Goal: Task Accomplishment & Management: Complete application form

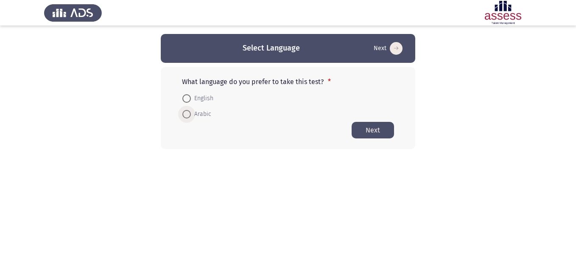
click at [185, 112] on span at bounding box center [187, 114] width 8 height 8
click at [185, 112] on input "Arabic" at bounding box center [187, 114] width 8 height 8
radio input "true"
click at [365, 131] on button "Next" at bounding box center [373, 129] width 42 height 17
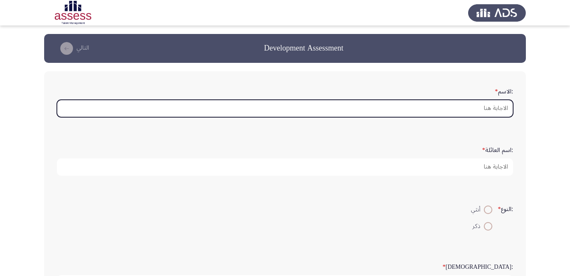
click at [472, 110] on input ":الاسم *" at bounding box center [285, 108] width 456 height 17
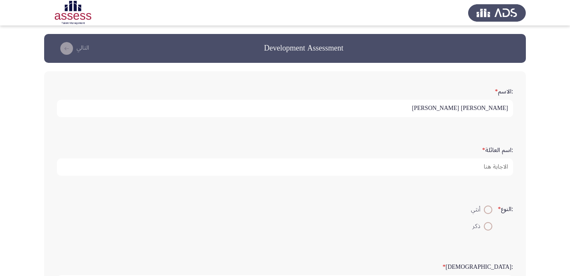
drag, startPoint x: 442, startPoint y: 108, endPoint x: 495, endPoint y: 111, distance: 52.7
click at [495, 111] on input "[PERSON_NAME] [PERSON_NAME]" at bounding box center [285, 108] width 456 height 17
type input "[PERSON_NAME]"
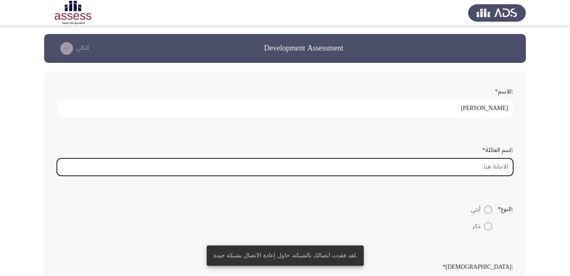
click at [492, 169] on input ":اسم العائلة *" at bounding box center [285, 166] width 456 height 17
paste input "[PERSON_NAME]"
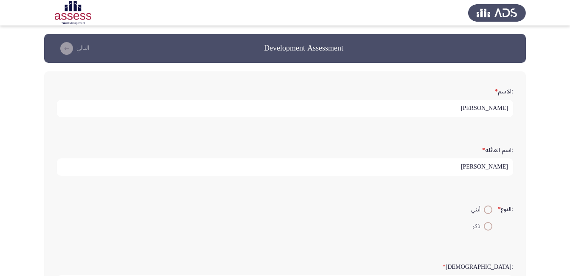
type input "[PERSON_NAME]"
click at [485, 226] on span at bounding box center [488, 226] width 8 height 8
click at [485, 226] on input "ذكر" at bounding box center [488, 226] width 8 height 8
radio input "true"
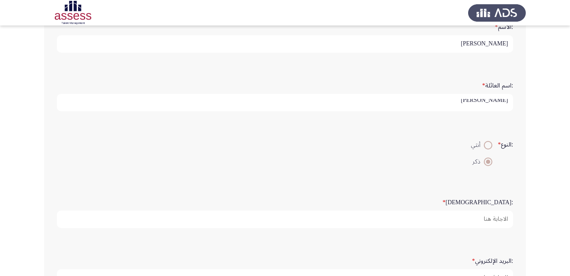
scroll to position [85, 0]
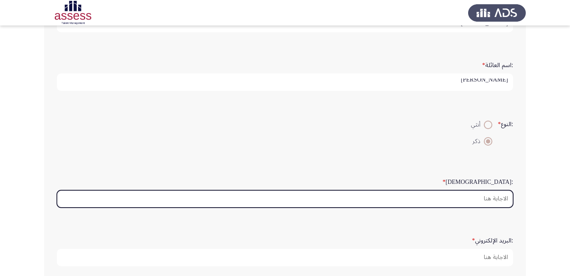
click at [490, 200] on input ":السن *" at bounding box center [285, 198] width 456 height 17
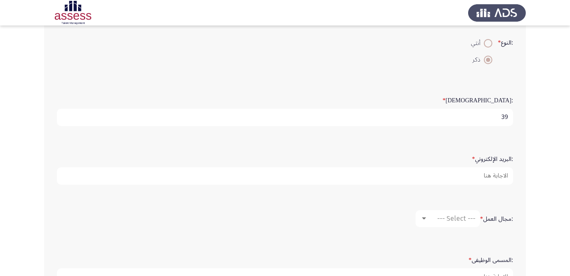
scroll to position [170, 0]
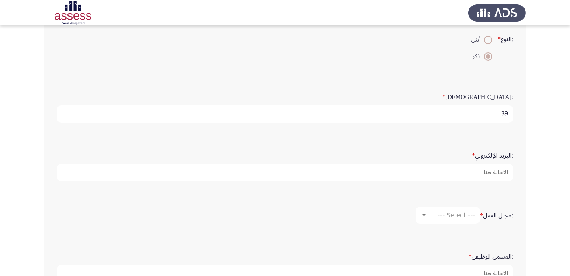
type input "39"
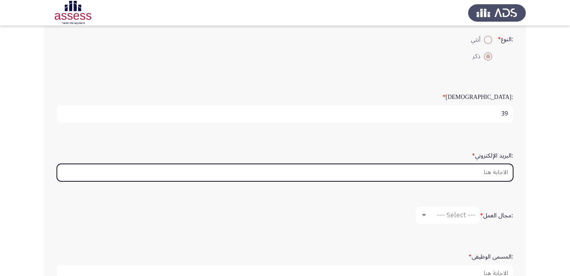
click at [490, 172] on input ":البريد الإلكتروني *" at bounding box center [285, 172] width 456 height 17
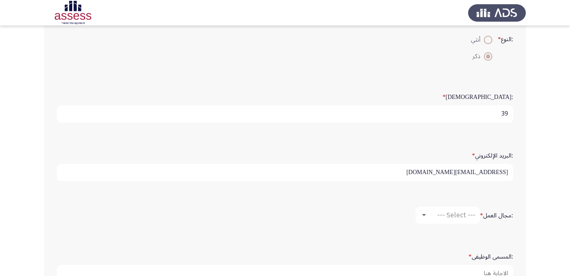
scroll to position [212, 0]
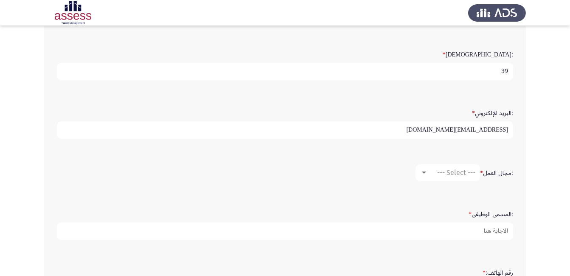
type input "[EMAIL_ADDRESS][DOMAIN_NAME]"
click at [444, 173] on span "--- Select ---" at bounding box center [456, 173] width 38 height 8
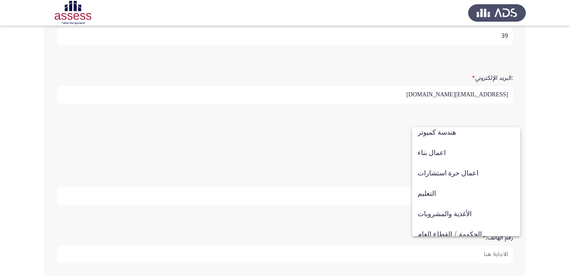
scroll to position [170, 0]
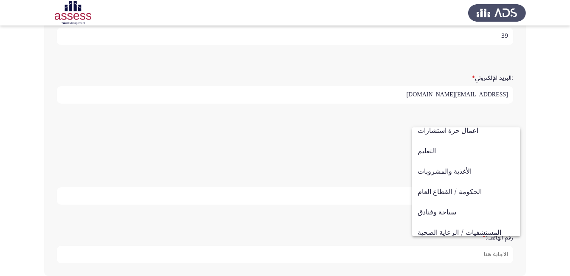
click at [345, 146] on div at bounding box center [285, 138] width 570 height 276
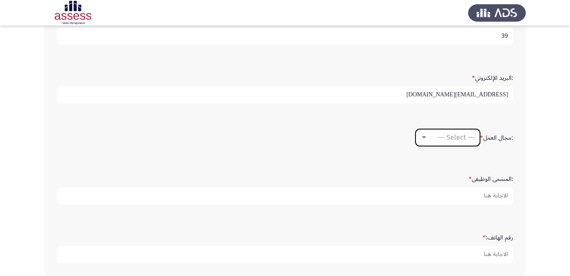
click at [427, 137] on div at bounding box center [424, 137] width 8 height 7
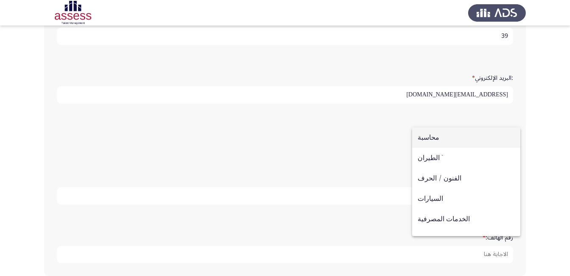
click at [388, 143] on div at bounding box center [285, 138] width 570 height 276
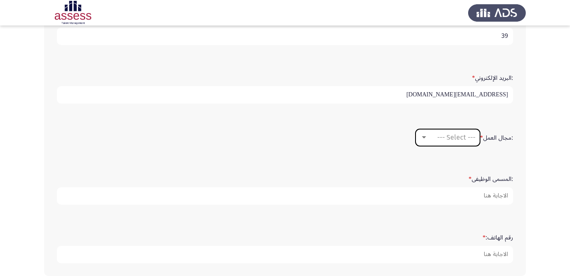
click at [431, 137] on div "--- Select ---" at bounding box center [452, 137] width 48 height 8
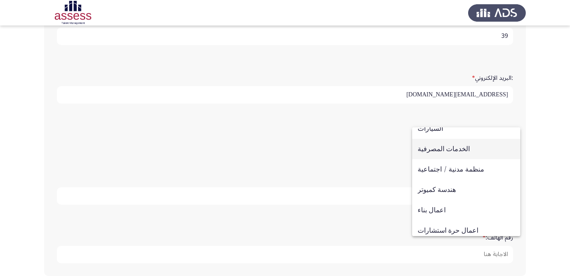
scroll to position [85, 0]
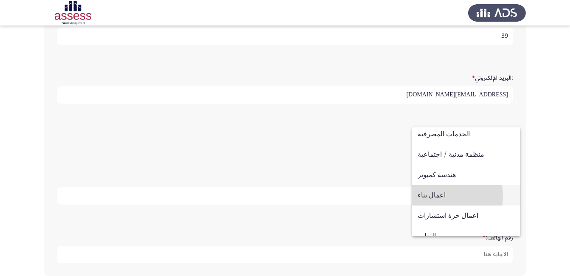
click at [428, 196] on span "اعمال بناء" at bounding box center [466, 195] width 97 height 20
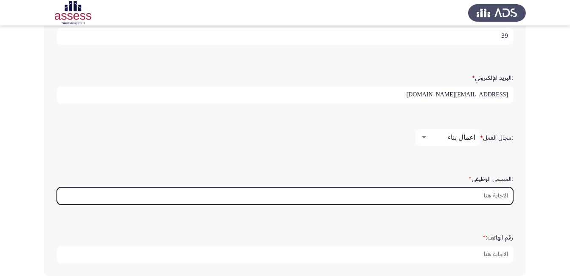
click at [449, 196] on input ":المسمى الوظيفى *" at bounding box center [285, 195] width 456 height 17
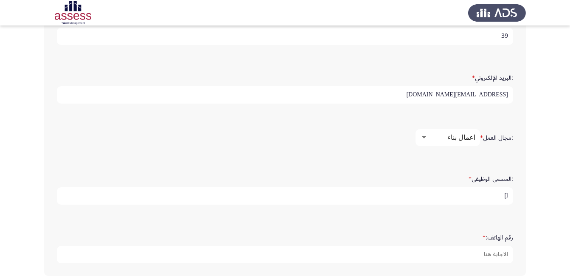
type input "l"
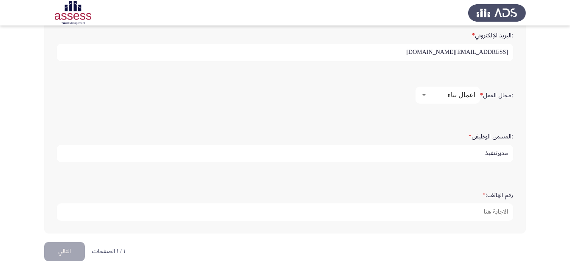
type input "مديرتنفيذ"
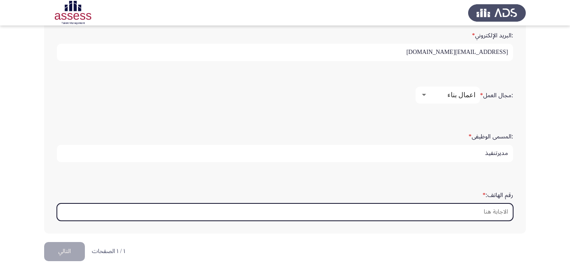
click at [481, 213] on input "رقم الهاتف: *" at bounding box center [285, 211] width 456 height 17
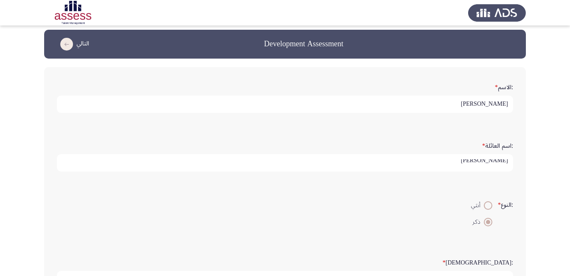
scroll to position [0, 0]
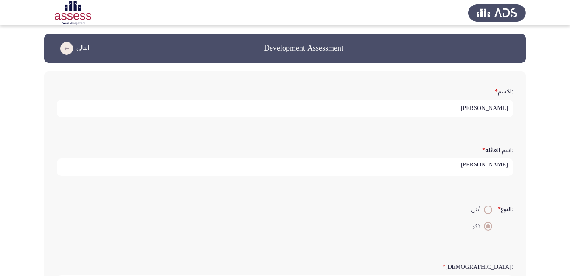
type input "01110906381"
drag, startPoint x: 506, startPoint y: 166, endPoint x: 516, endPoint y: 169, distance: 10.2
click at [516, 169] on div ":اسم العائلة * [PERSON_NAME]" at bounding box center [285, 159] width 465 height 42
click at [446, 166] on input "[PERSON_NAME]" at bounding box center [285, 166] width 456 height 17
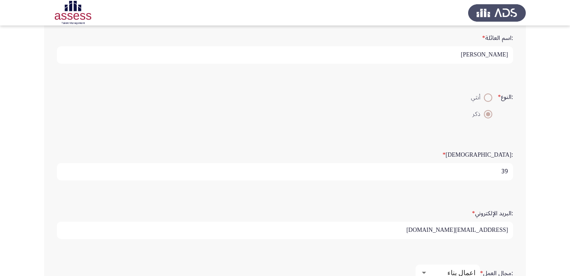
scroll to position [127, 0]
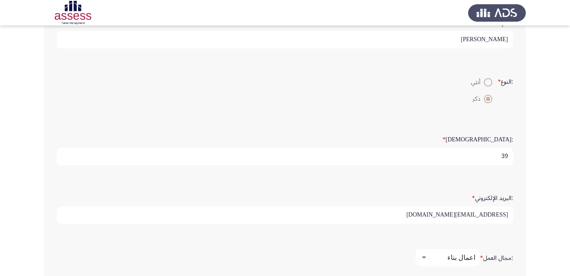
click at [465, 216] on input "[EMAIL_ADDRESS][DOMAIN_NAME]" at bounding box center [285, 214] width 456 height 17
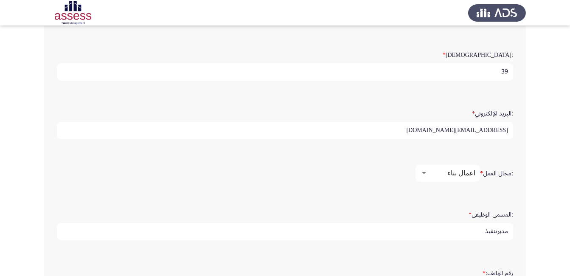
scroll to position [212, 0]
drag, startPoint x: 453, startPoint y: 129, endPoint x: 513, endPoint y: 128, distance: 59.4
click at [513, 129] on input "[EMAIL_ADDRESS][DOMAIN_NAME]" at bounding box center [285, 129] width 456 height 17
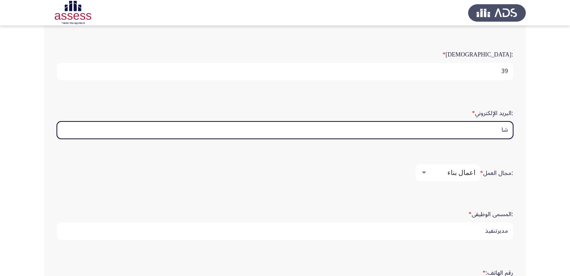
type input "ش"
type input "[PERSON_NAME][EMAIL_ADDRESS][DOMAIN_NAME]"
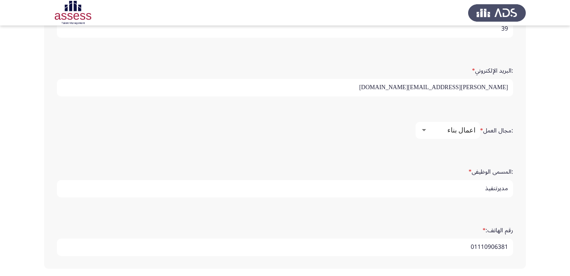
scroll to position [290, 0]
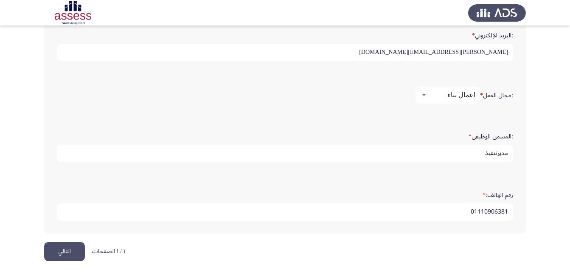
click at [498, 156] on input "مديرتنفيذ" at bounding box center [285, 153] width 456 height 17
type input "مدير تنفيذ"
click at [66, 249] on button "التالي" at bounding box center [64, 251] width 41 height 19
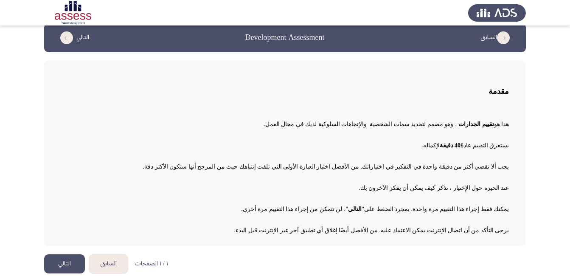
scroll to position [17, 0]
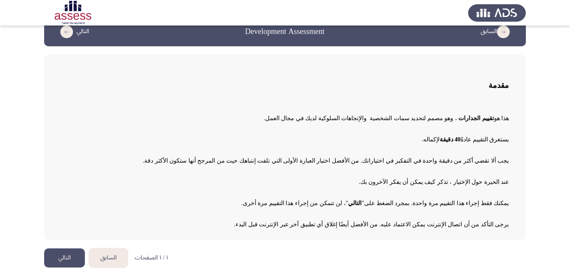
click at [69, 255] on button "التالي" at bounding box center [64, 257] width 41 height 19
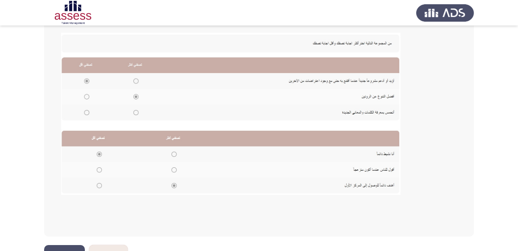
scroll to position [187, 0]
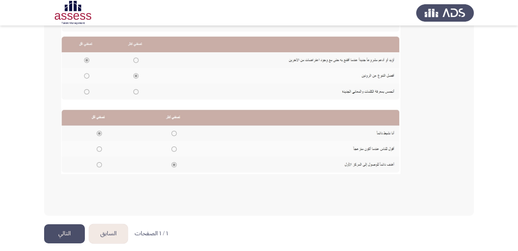
click at [62, 233] on button "التالي" at bounding box center [64, 233] width 41 height 19
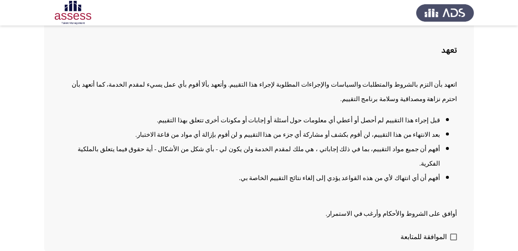
scroll to position [62, 0]
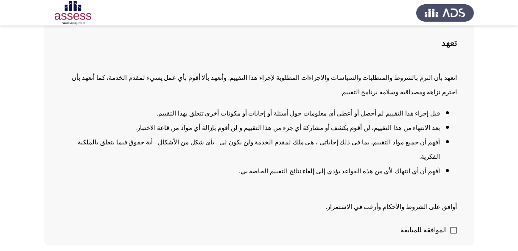
click at [454, 227] on span at bounding box center [453, 230] width 7 height 7
click at [454, 233] on input "الموافقة للمتابعة" at bounding box center [453, 233] width 0 height 0
checkbox input "true"
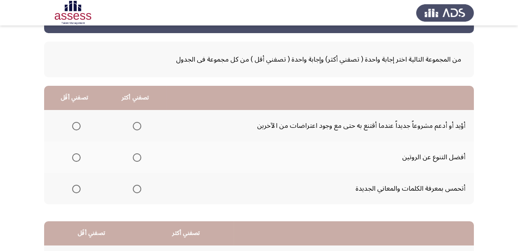
scroll to position [38, 0]
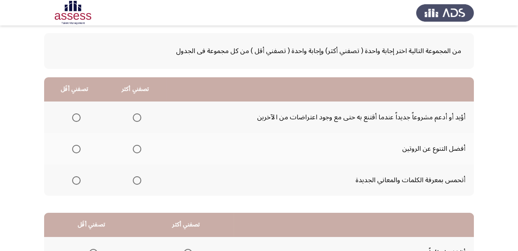
click at [137, 149] on span "Select an option" at bounding box center [137, 149] width 8 height 8
click at [137, 149] on input "Select an option" at bounding box center [137, 149] width 8 height 8
click at [137, 178] on span "Select an option" at bounding box center [137, 180] width 8 height 8
click at [137, 178] on input "Select an option" at bounding box center [137, 180] width 8 height 8
click at [136, 147] on span "Select an option" at bounding box center [137, 149] width 8 height 8
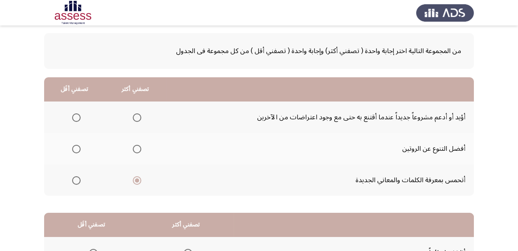
click at [136, 147] on input "Select an option" at bounding box center [137, 149] width 8 height 8
click at [76, 178] on span "Select an option" at bounding box center [76, 180] width 8 height 8
click at [76, 178] on input "Select an option" at bounding box center [76, 180] width 8 height 8
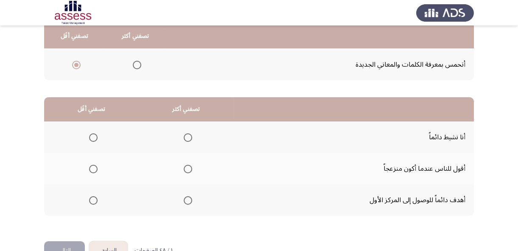
scroll to position [154, 0]
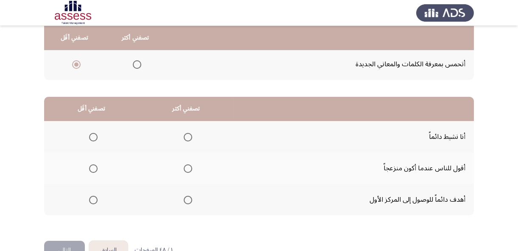
click at [185, 198] on span "Select an option" at bounding box center [188, 200] width 8 height 8
click at [185, 198] on input "Select an option" at bounding box center [188, 200] width 8 height 8
click at [94, 135] on span "Select an option" at bounding box center [93, 137] width 8 height 8
click at [94, 135] on input "Select an option" at bounding box center [93, 137] width 8 height 8
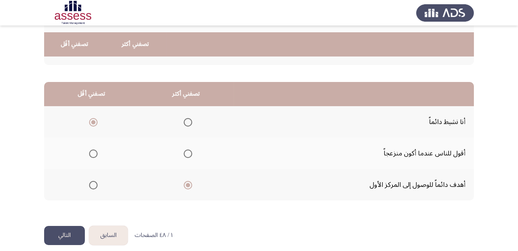
scroll to position [177, 0]
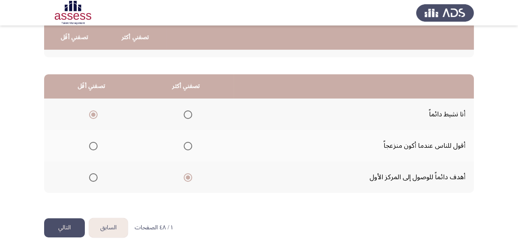
click at [62, 224] on button "التالي" at bounding box center [64, 227] width 41 height 19
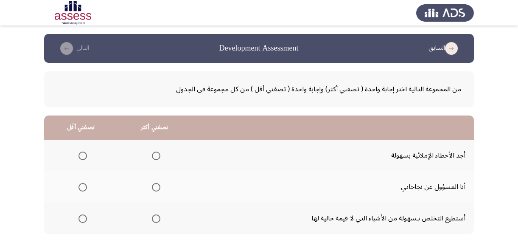
scroll to position [38, 0]
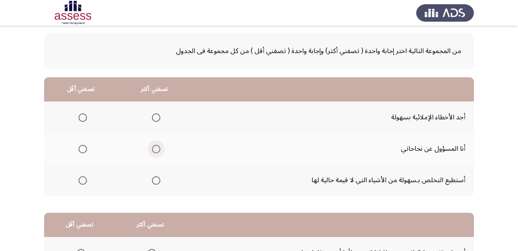
click at [154, 147] on span "Select an option" at bounding box center [156, 149] width 8 height 8
click at [154, 147] on input "Select an option" at bounding box center [156, 149] width 8 height 8
click at [83, 115] on span "Select an option" at bounding box center [83, 117] width 8 height 8
click at [83, 115] on input "Select an option" at bounding box center [83, 117] width 8 height 8
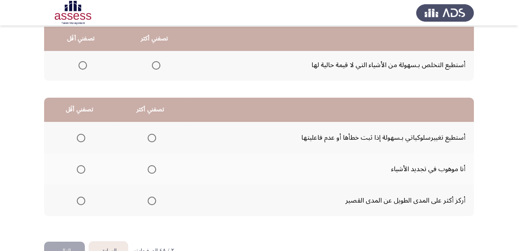
scroll to position [154, 0]
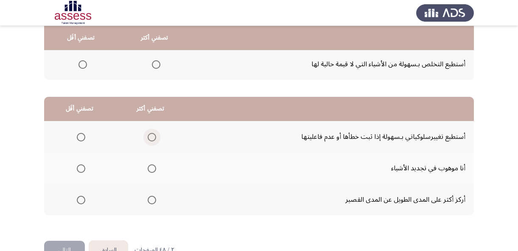
click at [150, 134] on span "Select an option" at bounding box center [152, 137] width 8 height 8
click at [150, 134] on input "Select an option" at bounding box center [152, 137] width 8 height 8
click at [82, 197] on span "Select an option" at bounding box center [81, 200] width 8 height 8
click at [82, 197] on input "Select an option" at bounding box center [81, 200] width 8 height 8
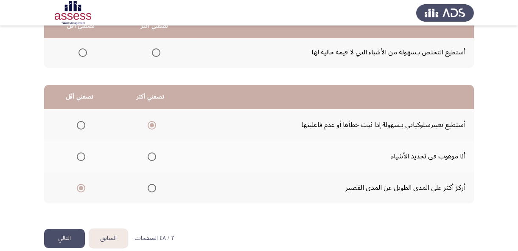
scroll to position [177, 0]
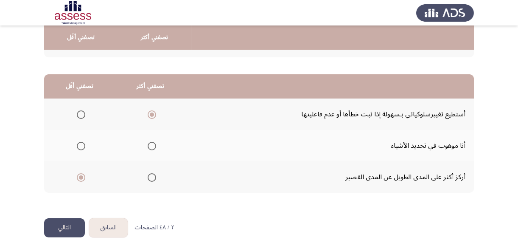
click at [62, 226] on button "التالي" at bounding box center [64, 227] width 41 height 19
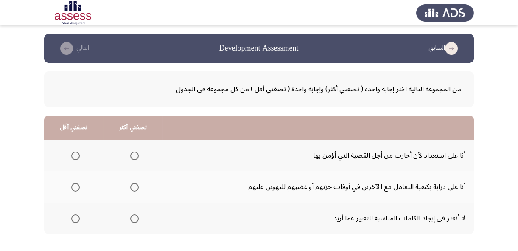
click at [135, 187] on span "Select an option" at bounding box center [135, 187] width 0 height 0
click at [134, 186] on input "Select an option" at bounding box center [134, 187] width 8 height 8
click at [76, 153] on span "Select an option" at bounding box center [75, 156] width 8 height 8
click at [76, 153] on input "Select an option" at bounding box center [75, 156] width 8 height 8
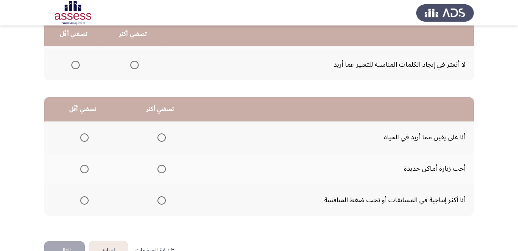
scroll to position [154, 0]
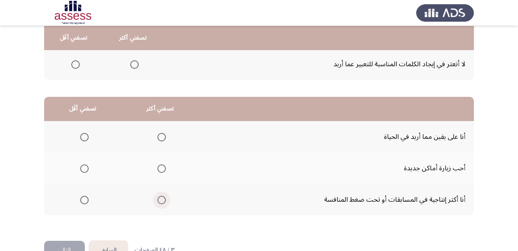
click at [159, 197] on span "Select an option" at bounding box center [161, 200] width 8 height 8
click at [159, 197] on input "Select an option" at bounding box center [161, 200] width 8 height 8
click at [85, 136] on span "Select an option" at bounding box center [84, 137] width 8 height 8
click at [85, 136] on input "Select an option" at bounding box center [84, 137] width 8 height 8
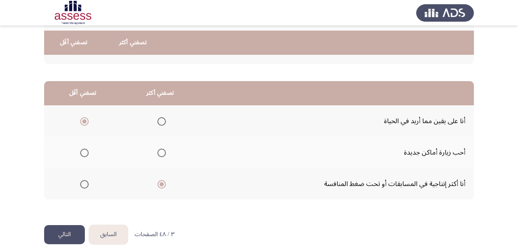
scroll to position [177, 0]
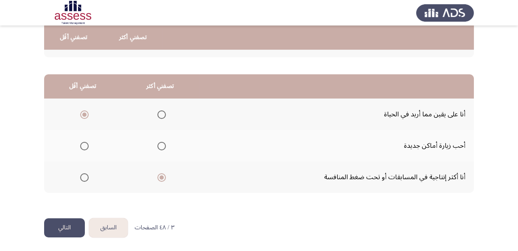
click at [67, 223] on button "التالي" at bounding box center [64, 227] width 41 height 19
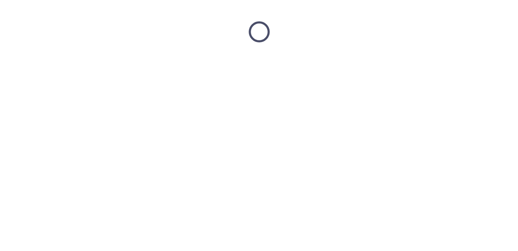
scroll to position [0, 0]
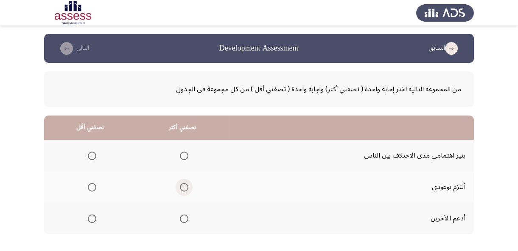
click at [184, 185] on span "Select an option" at bounding box center [184, 187] width 8 height 8
click at [184, 185] on input "Select an option" at bounding box center [184, 187] width 8 height 8
click at [91, 219] on span "Select an option" at bounding box center [92, 218] width 8 height 8
click at [91, 219] on input "Select an option" at bounding box center [92, 218] width 8 height 8
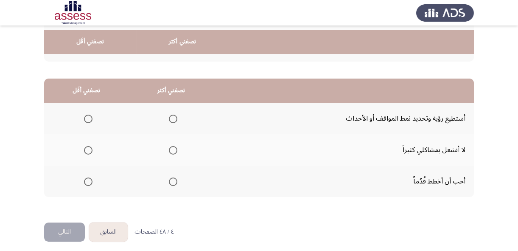
scroll to position [177, 0]
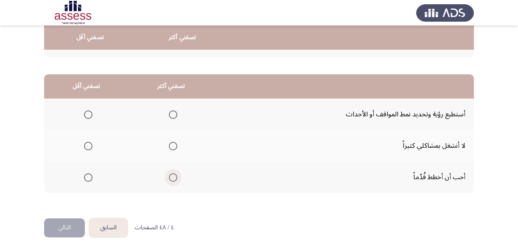
click at [173, 177] on span "Select an option" at bounding box center [173, 177] width 0 height 0
click at [170, 176] on input "Select an option" at bounding box center [173, 177] width 8 height 8
click at [88, 113] on span "Select an option" at bounding box center [88, 114] width 8 height 8
click at [88, 113] on input "Select an option" at bounding box center [88, 114] width 8 height 8
click at [66, 222] on button "التالي" at bounding box center [64, 227] width 41 height 19
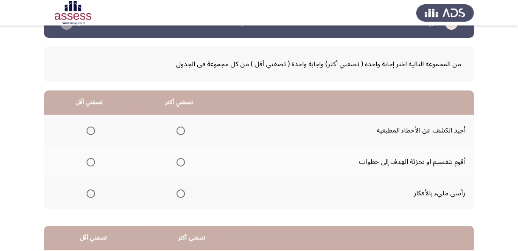
scroll to position [38, 0]
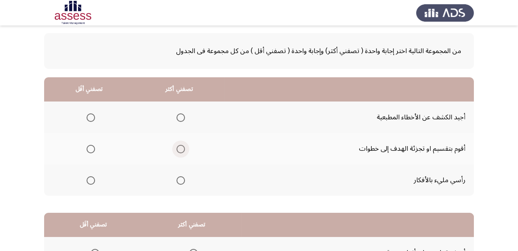
click at [181, 146] on span "Select an option" at bounding box center [181, 149] width 8 height 8
click at [181, 146] on input "Select an option" at bounding box center [181, 149] width 8 height 8
click at [91, 180] on span "Select an option" at bounding box center [91, 180] width 8 height 8
click at [91, 180] on input "Select an option" at bounding box center [91, 180] width 8 height 8
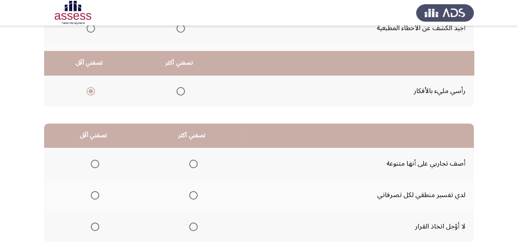
scroll to position [154, 0]
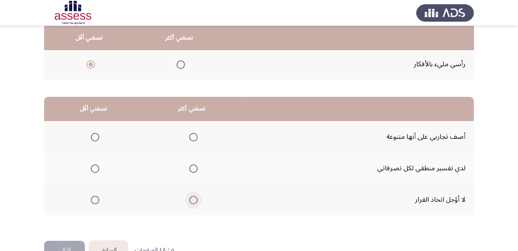
click at [194, 198] on span "Select an option" at bounding box center [193, 200] width 8 height 8
click at [194, 198] on input "Select an option" at bounding box center [193, 200] width 8 height 8
click at [94, 135] on span "Select an option" at bounding box center [95, 137] width 8 height 8
click at [94, 135] on input "Select an option" at bounding box center [95, 137] width 8 height 8
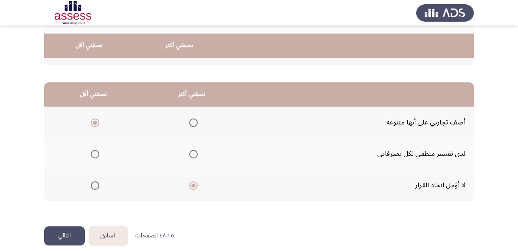
scroll to position [177, 0]
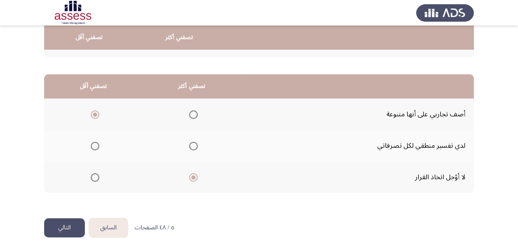
click at [62, 225] on button "التالي" at bounding box center [64, 227] width 41 height 19
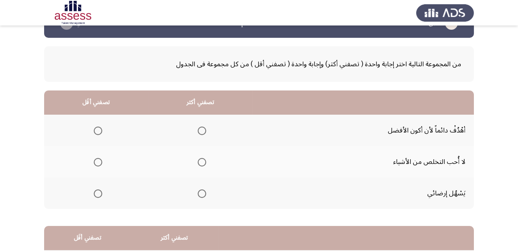
scroll to position [38, 0]
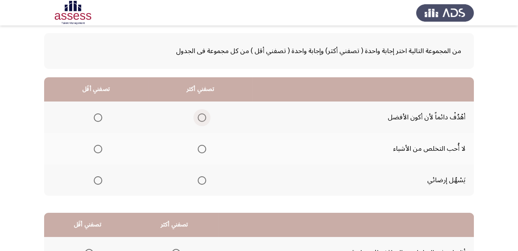
click at [202, 118] on span "Select an option" at bounding box center [202, 118] width 0 height 0
click at [201, 117] on input "Select an option" at bounding box center [202, 117] width 8 height 8
click at [96, 179] on span "Select an option" at bounding box center [98, 180] width 8 height 8
click at [96, 179] on input "Select an option" at bounding box center [98, 180] width 8 height 8
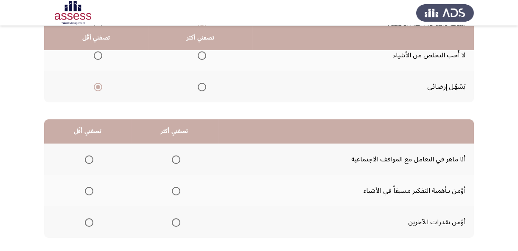
scroll to position [154, 0]
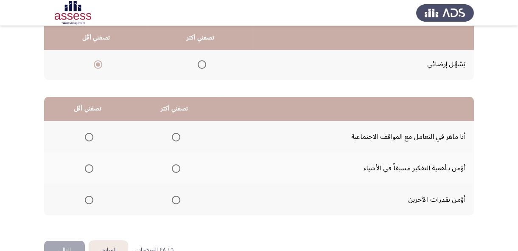
click at [174, 166] on span "Select an option" at bounding box center [176, 168] width 8 height 8
click at [174, 166] on input "Select an option" at bounding box center [176, 168] width 8 height 8
click at [89, 198] on span "Select an option" at bounding box center [89, 200] width 8 height 8
click at [89, 198] on input "Select an option" at bounding box center [89, 200] width 8 height 8
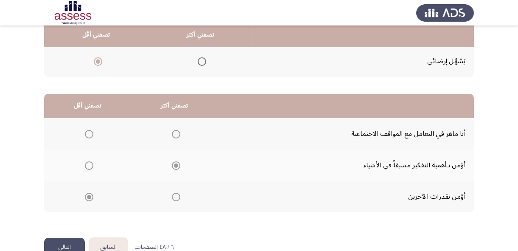
scroll to position [177, 0]
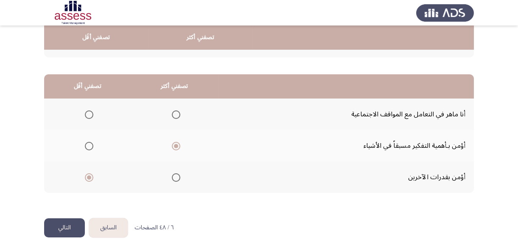
click at [63, 226] on button "التالي" at bounding box center [64, 227] width 41 height 19
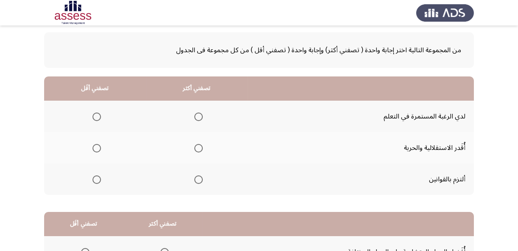
scroll to position [77, 0]
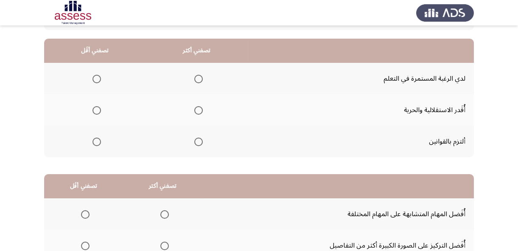
click at [197, 78] on span "Select an option" at bounding box center [198, 79] width 8 height 8
click at [197, 78] on input "Select an option" at bounding box center [198, 79] width 8 height 8
click at [97, 141] on span "Select an option" at bounding box center [97, 142] width 8 height 8
click at [97, 141] on input "Select an option" at bounding box center [97, 142] width 8 height 8
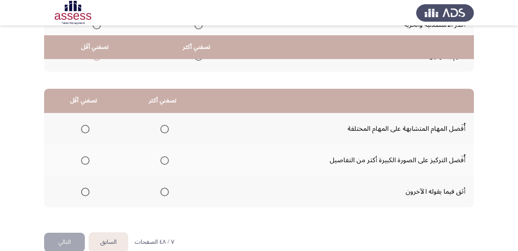
scroll to position [177, 0]
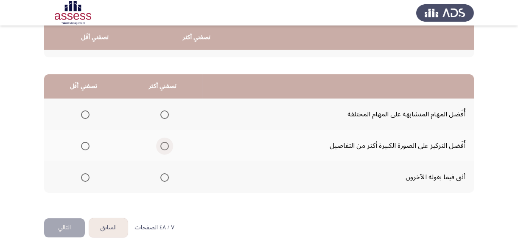
click at [163, 142] on span "Select an option" at bounding box center [164, 146] width 8 height 8
click at [163, 142] on input "Select an option" at bounding box center [164, 146] width 8 height 8
click at [85, 110] on span "Select an option" at bounding box center [85, 114] width 8 height 8
click at [85, 110] on input "Select an option" at bounding box center [85, 114] width 8 height 8
click at [71, 225] on button "التالي" at bounding box center [64, 227] width 41 height 19
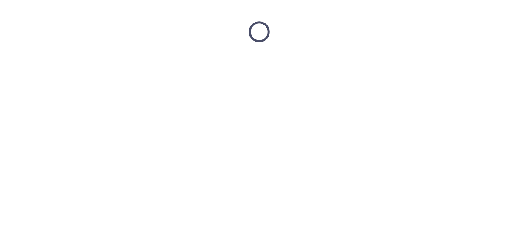
scroll to position [0, 0]
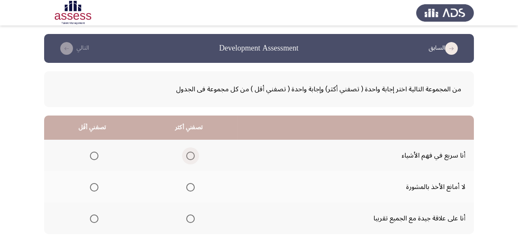
click at [188, 154] on span "Select an option" at bounding box center [190, 156] width 8 height 8
click at [188, 154] on input "Select an option" at bounding box center [190, 156] width 8 height 8
click at [93, 218] on span "Select an option" at bounding box center [94, 218] width 8 height 8
click at [93, 218] on input "Select an option" at bounding box center [94, 218] width 8 height 8
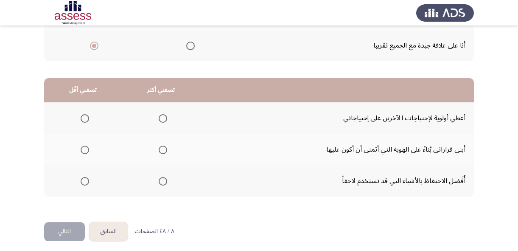
scroll to position [177, 0]
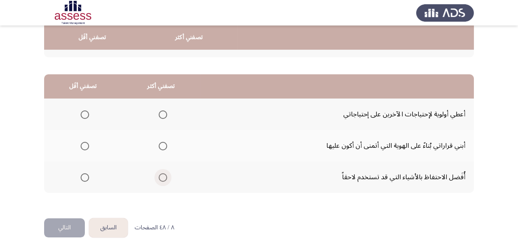
click at [161, 176] on span "Select an option" at bounding box center [163, 177] width 8 height 8
click at [161, 176] on input "Select an option" at bounding box center [163, 177] width 8 height 8
click at [163, 144] on span "Select an option" at bounding box center [163, 146] width 8 height 8
click at [163, 144] on input "Select an option" at bounding box center [163, 146] width 8 height 8
click at [83, 177] on span "Select an option" at bounding box center [85, 177] width 8 height 8
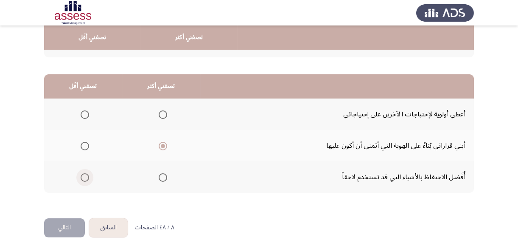
click at [83, 177] on input "Select an option" at bounding box center [85, 177] width 8 height 8
click at [64, 228] on button "التالي" at bounding box center [64, 227] width 41 height 19
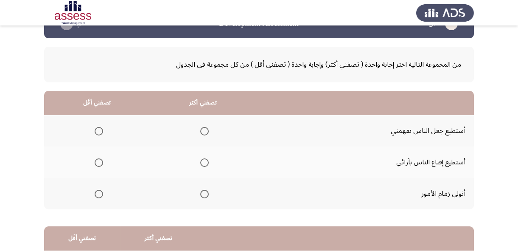
scroll to position [38, 0]
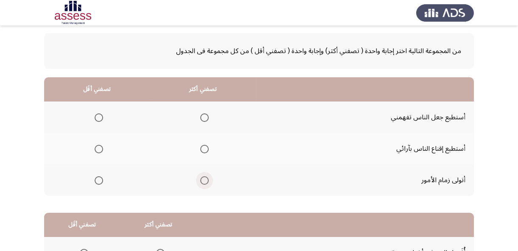
click at [203, 179] on span "Select an option" at bounding box center [204, 180] width 8 height 8
click at [203, 179] on input "Select an option" at bounding box center [204, 180] width 8 height 8
click at [97, 146] on span "Select an option" at bounding box center [99, 149] width 8 height 8
click at [97, 146] on input "Select an option" at bounding box center [99, 149] width 8 height 8
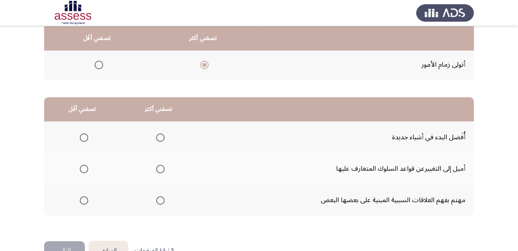
scroll to position [154, 0]
click at [158, 197] on span "Select an option" at bounding box center [160, 200] width 8 height 8
click at [158, 197] on input "Select an option" at bounding box center [160, 200] width 8 height 8
click at [84, 135] on span "Select an option" at bounding box center [84, 137] width 8 height 8
click at [84, 135] on input "Select an option" at bounding box center [84, 137] width 8 height 8
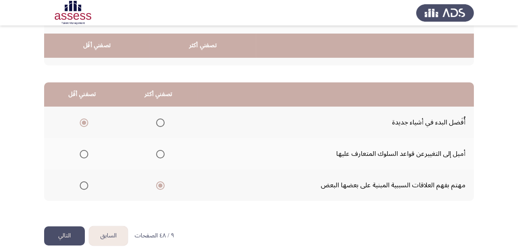
scroll to position [177, 0]
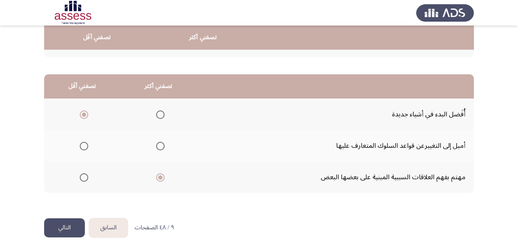
click at [65, 222] on button "التالي" at bounding box center [64, 227] width 41 height 19
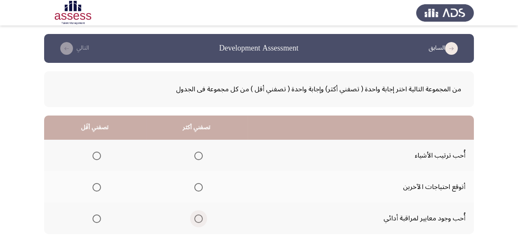
click at [196, 217] on span "Select an option" at bounding box center [198, 218] width 8 height 8
click at [196, 217] on input "Select an option" at bounding box center [198, 218] width 8 height 8
click at [198, 153] on span "Select an option" at bounding box center [198, 156] width 8 height 8
click at [198, 153] on input "Select an option" at bounding box center [198, 156] width 8 height 8
click at [95, 217] on span "Select an option" at bounding box center [97, 218] width 8 height 8
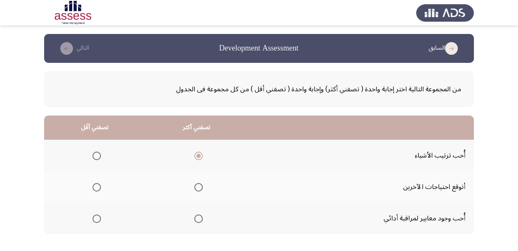
click at [95, 217] on input "Select an option" at bounding box center [97, 218] width 8 height 8
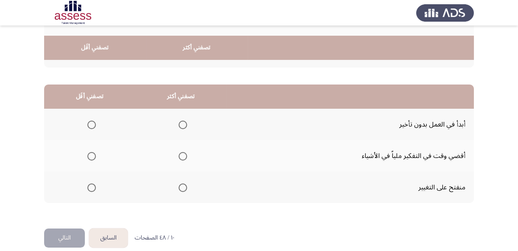
scroll to position [177, 0]
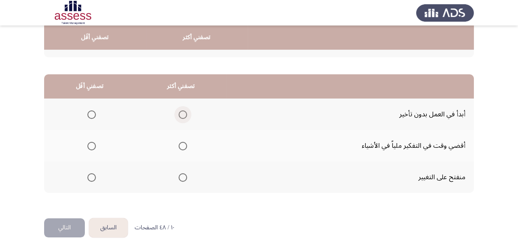
click at [183, 114] on span "Select an option" at bounding box center [183, 114] width 8 height 8
click at [183, 114] on input "Select an option" at bounding box center [183, 114] width 8 height 8
click at [91, 175] on span "Select an option" at bounding box center [91, 177] width 8 height 8
click at [91, 175] on input "Select an option" at bounding box center [91, 177] width 8 height 8
click at [65, 225] on button "التالي" at bounding box center [64, 227] width 41 height 19
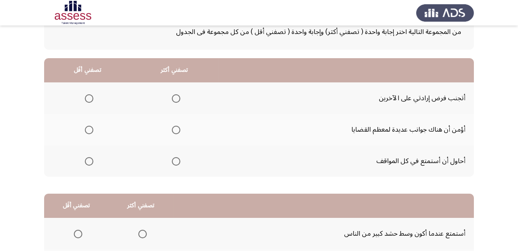
scroll to position [77, 0]
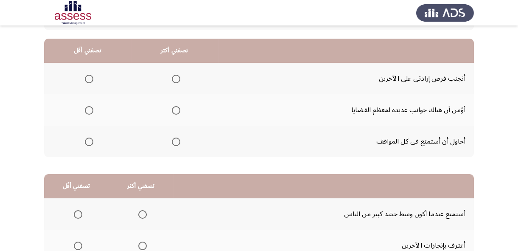
click at [88, 77] on span "Select an option" at bounding box center [89, 79] width 8 height 8
click at [88, 77] on input "Select an option" at bounding box center [89, 79] width 8 height 8
click at [175, 108] on span "Select an option" at bounding box center [176, 110] width 8 height 8
click at [175, 108] on input "Select an option" at bounding box center [176, 110] width 8 height 8
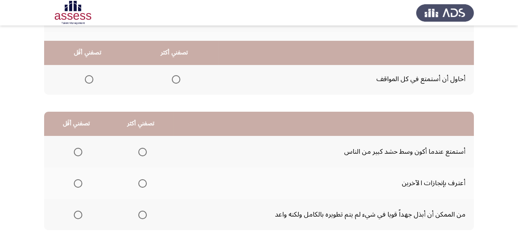
scroll to position [154, 0]
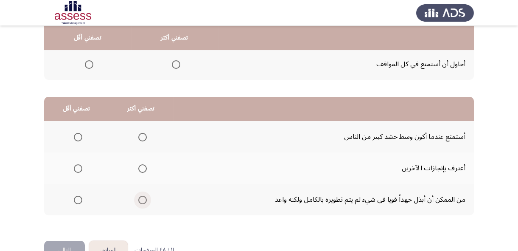
click at [141, 197] on span "Select an option" at bounding box center [142, 200] width 8 height 8
click at [141, 197] on input "Select an option" at bounding box center [142, 200] width 8 height 8
click at [76, 166] on span "Select an option" at bounding box center [78, 168] width 8 height 8
click at [76, 166] on input "Select an option" at bounding box center [78, 168] width 8 height 8
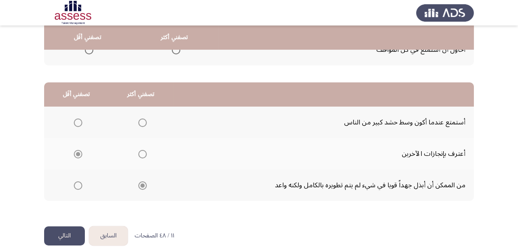
scroll to position [177, 0]
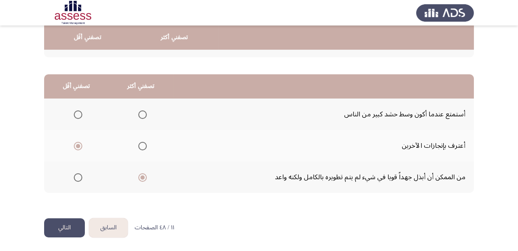
click at [65, 224] on button "التالي" at bounding box center [64, 227] width 41 height 19
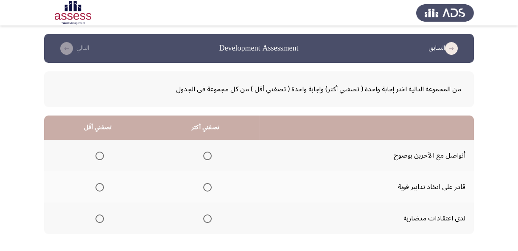
click at [206, 187] on span "Select an option" at bounding box center [207, 187] width 8 height 8
click at [206, 187] on input "Select an option" at bounding box center [207, 187] width 8 height 8
click at [98, 154] on span "Select an option" at bounding box center [100, 156] width 8 height 8
click at [98, 154] on input "Select an option" at bounding box center [100, 156] width 8 height 8
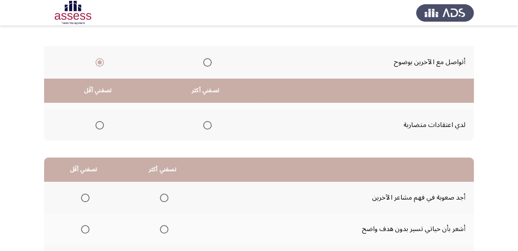
scroll to position [154, 0]
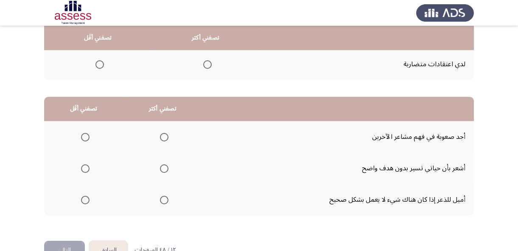
click at [163, 198] on span "Select an option" at bounding box center [164, 200] width 8 height 8
click at [163, 198] on input "Select an option" at bounding box center [164, 200] width 8 height 8
click at [85, 136] on span "Select an option" at bounding box center [85, 137] width 8 height 8
click at [85, 136] on input "Select an option" at bounding box center [85, 137] width 8 height 8
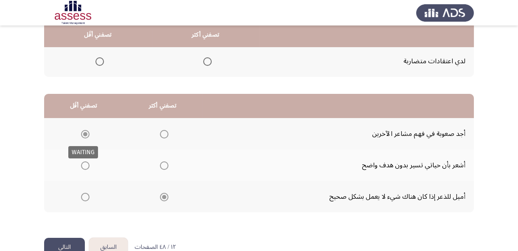
scroll to position [177, 0]
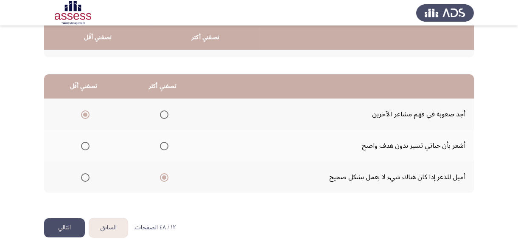
click at [63, 229] on button "التالي" at bounding box center [64, 227] width 41 height 19
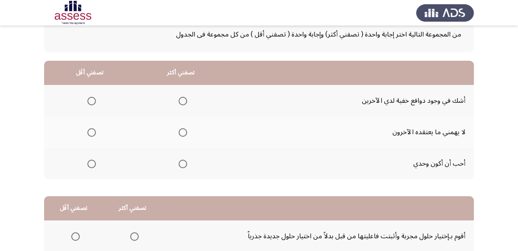
scroll to position [77, 0]
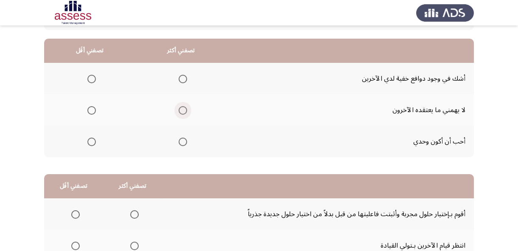
click at [183, 110] on span "Select an option" at bounding box center [183, 110] width 0 height 0
click at [181, 110] on input "Select an option" at bounding box center [183, 110] width 8 height 8
click at [90, 76] on span "Select an option" at bounding box center [91, 79] width 8 height 8
click at [90, 76] on input "Select an option" at bounding box center [91, 79] width 8 height 8
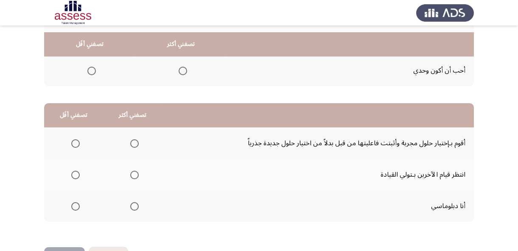
scroll to position [154, 0]
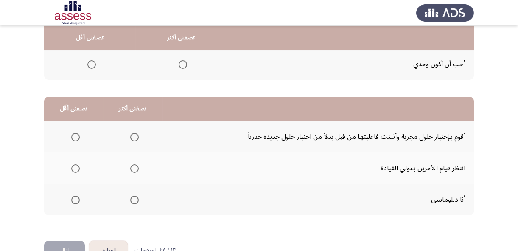
click at [132, 199] on span "Select an option" at bounding box center [134, 200] width 8 height 8
click at [132, 199] on input "Select an option" at bounding box center [134, 200] width 8 height 8
click at [74, 134] on span "Select an option" at bounding box center [75, 137] width 8 height 8
click at [74, 134] on input "Select an option" at bounding box center [75, 137] width 8 height 8
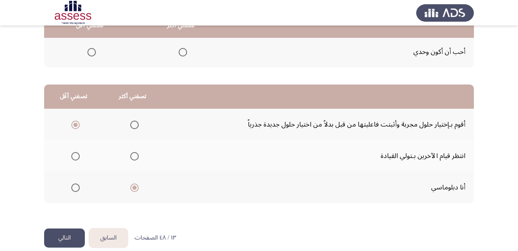
scroll to position [177, 0]
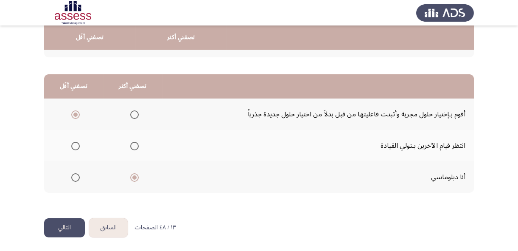
click at [67, 225] on button "التالي" at bounding box center [64, 227] width 41 height 19
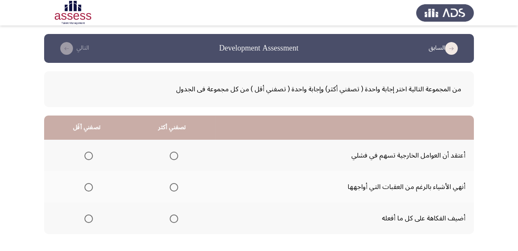
scroll to position [38, 0]
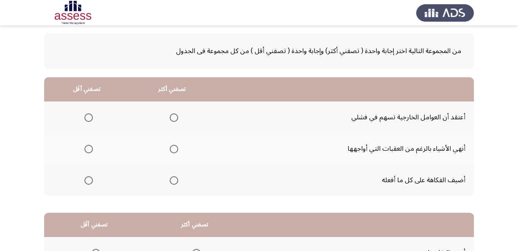
click at [173, 147] on span "Select an option" at bounding box center [174, 149] width 8 height 8
click at [173, 147] on input "Select an option" at bounding box center [174, 149] width 8 height 8
click at [87, 180] on span "Select an option" at bounding box center [88, 180] width 8 height 8
click at [87, 180] on input "Select an option" at bounding box center [88, 180] width 8 height 8
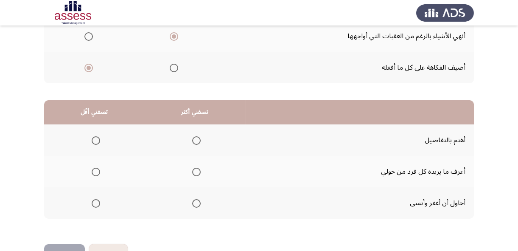
scroll to position [154, 0]
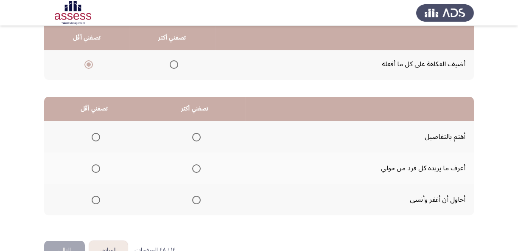
click at [196, 135] on span "Select an option" at bounding box center [196, 137] width 8 height 8
click at [196, 135] on input "Select an option" at bounding box center [196, 137] width 8 height 8
click at [94, 198] on span "Select an option" at bounding box center [96, 200] width 8 height 8
click at [94, 198] on input "Select an option" at bounding box center [96, 200] width 8 height 8
click at [65, 245] on button "التالي" at bounding box center [64, 250] width 41 height 19
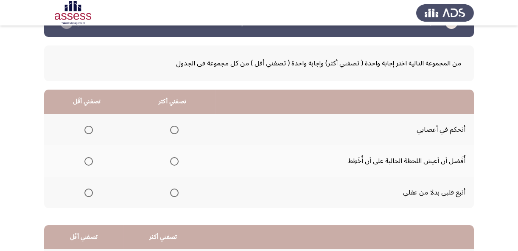
scroll to position [38, 0]
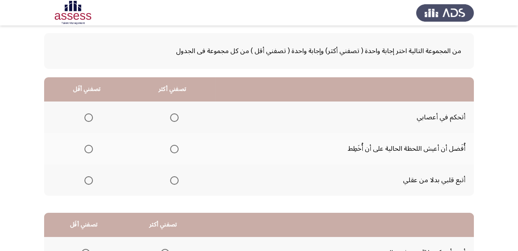
click at [171, 116] on span "Select an option" at bounding box center [174, 117] width 8 height 8
click at [171, 116] on input "Select an option" at bounding box center [174, 117] width 8 height 8
click at [87, 180] on span "Select an option" at bounding box center [88, 180] width 8 height 8
click at [87, 180] on input "Select an option" at bounding box center [88, 180] width 8 height 8
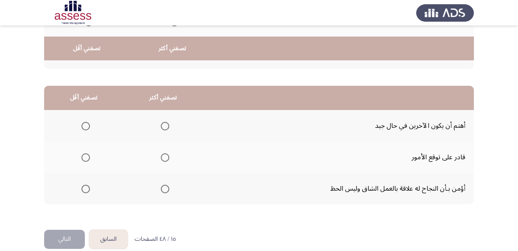
scroll to position [177, 0]
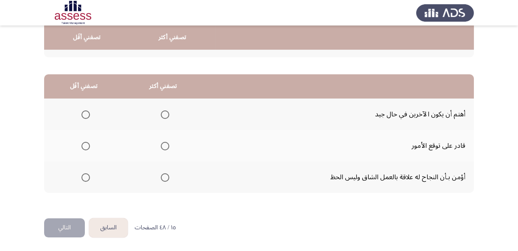
click at [161, 176] on span "Select an option" at bounding box center [165, 177] width 8 height 8
click at [161, 176] on input "Select an option" at bounding box center [165, 177] width 8 height 8
click at [85, 115] on span "Select an option" at bounding box center [85, 115] width 0 height 0
click at [85, 113] on input "Select an option" at bounding box center [85, 114] width 8 height 8
click at [58, 225] on button "التالي" at bounding box center [64, 227] width 41 height 19
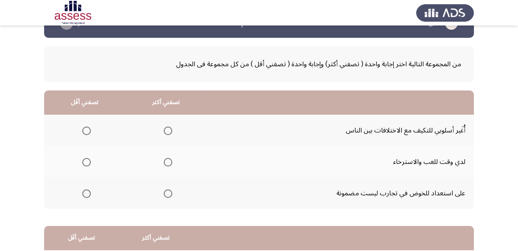
scroll to position [38, 0]
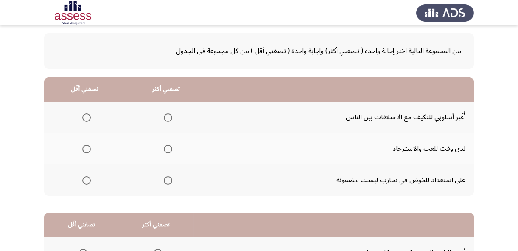
click at [167, 115] on span "Select an option" at bounding box center [168, 117] width 8 height 8
click at [167, 115] on input "Select an option" at bounding box center [168, 117] width 8 height 8
click at [85, 147] on span "Select an option" at bounding box center [86, 149] width 8 height 8
click at [85, 147] on input "Select an option" at bounding box center [86, 149] width 8 height 8
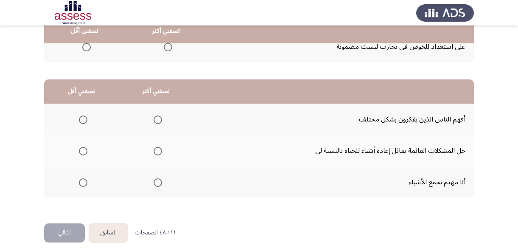
scroll to position [177, 0]
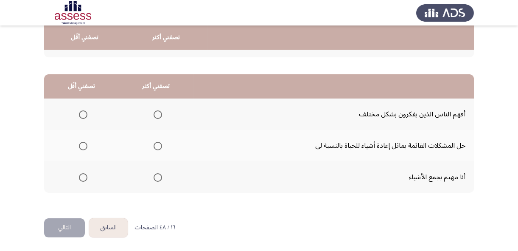
click at [81, 144] on span "Select an option" at bounding box center [83, 146] width 8 height 8
click at [81, 144] on input "Select an option" at bounding box center [83, 146] width 8 height 8
click at [155, 177] on span "Select an option" at bounding box center [158, 177] width 8 height 8
click at [155, 177] on input "Select an option" at bounding box center [158, 177] width 8 height 8
click at [64, 223] on button "التالي" at bounding box center [64, 227] width 41 height 19
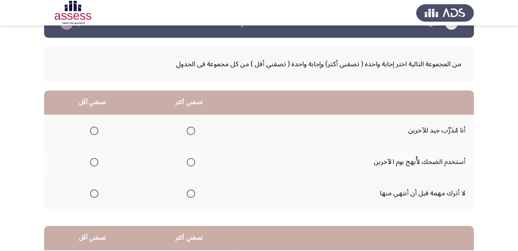
scroll to position [38, 0]
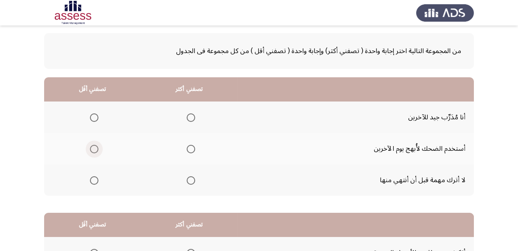
click at [94, 148] on span "Select an option" at bounding box center [94, 149] width 8 height 8
click at [94, 148] on input "Select an option" at bounding box center [94, 149] width 8 height 8
click at [93, 178] on span "Select an option" at bounding box center [94, 180] width 8 height 8
click at [93, 178] on input "Select an option" at bounding box center [94, 180] width 8 height 8
click at [192, 115] on span "Select an option" at bounding box center [191, 117] width 8 height 8
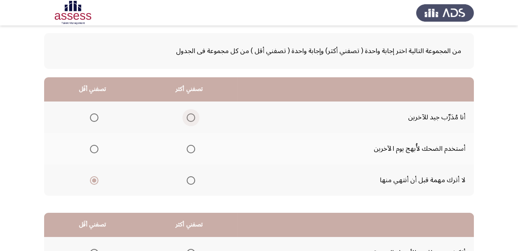
click at [192, 115] on input "Select an option" at bounding box center [191, 117] width 8 height 8
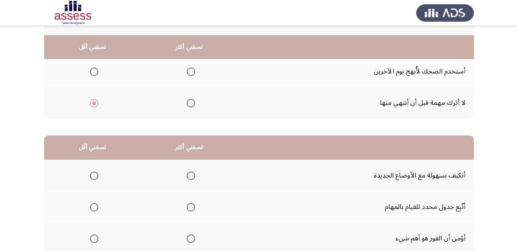
scroll to position [154, 0]
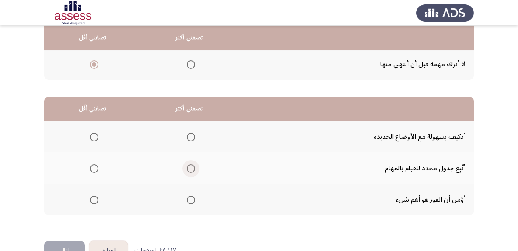
click at [192, 168] on span "Select an option" at bounding box center [191, 168] width 8 height 8
click at [192, 168] on input "Select an option" at bounding box center [191, 168] width 8 height 8
click at [93, 133] on span "Select an option" at bounding box center [94, 137] width 8 height 8
click at [93, 133] on input "Select an option" at bounding box center [94, 137] width 8 height 8
click at [72, 244] on button "التالي" at bounding box center [64, 250] width 41 height 19
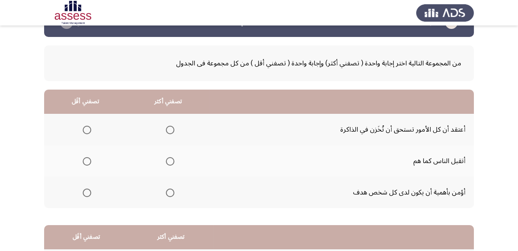
scroll to position [77, 0]
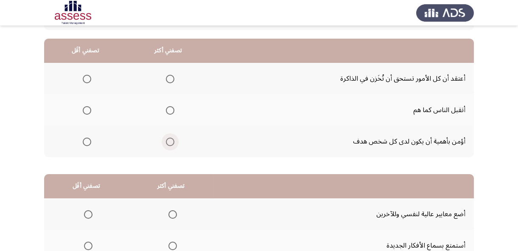
click at [167, 141] on span "Select an option" at bounding box center [170, 142] width 8 height 8
click at [167, 141] on input "Select an option" at bounding box center [170, 142] width 8 height 8
click at [87, 109] on span "Select an option" at bounding box center [87, 110] width 8 height 8
click at [87, 109] on input "Select an option" at bounding box center [87, 110] width 8 height 8
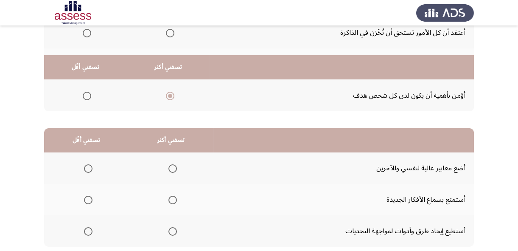
scroll to position [154, 0]
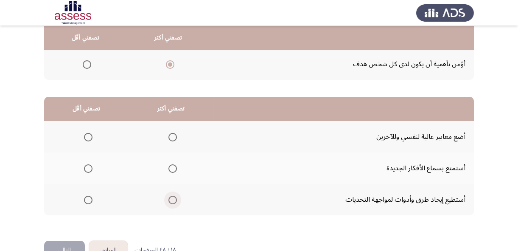
click at [169, 198] on span "Select an option" at bounding box center [173, 200] width 8 height 8
click at [169, 198] on input "Select an option" at bounding box center [173, 200] width 8 height 8
click at [88, 169] on span "Select an option" at bounding box center [88, 169] width 0 height 0
click at [87, 167] on input "Select an option" at bounding box center [88, 168] width 8 height 8
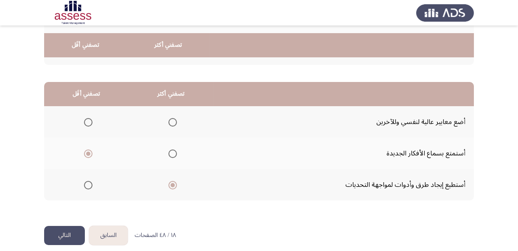
scroll to position [177, 0]
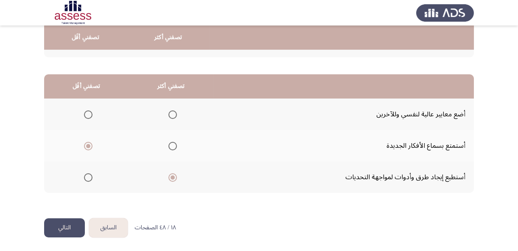
click at [58, 225] on button "التالي" at bounding box center [64, 227] width 41 height 19
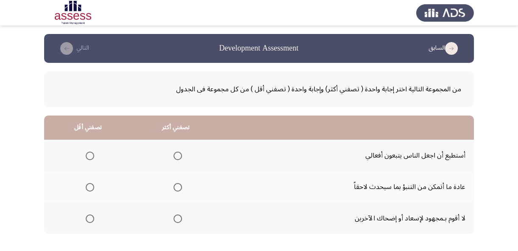
scroll to position [38, 0]
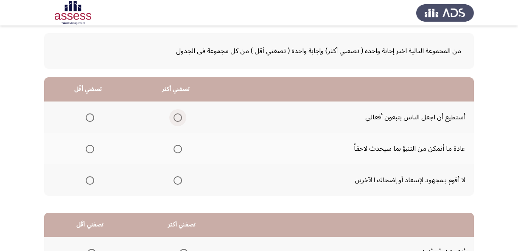
click at [177, 116] on span "Select an option" at bounding box center [178, 117] width 8 height 8
click at [177, 116] on input "Select an option" at bounding box center [178, 117] width 8 height 8
click at [86, 146] on span "Select an option" at bounding box center [90, 149] width 8 height 8
click at [86, 146] on input "Select an option" at bounding box center [90, 149] width 8 height 8
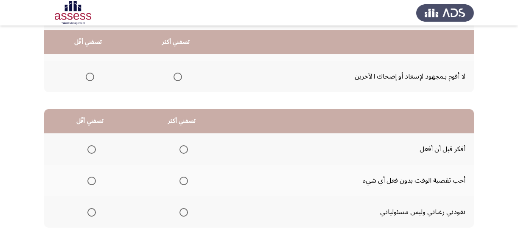
scroll to position [154, 0]
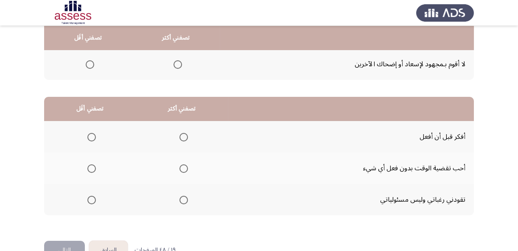
click at [182, 136] on span "Select an option" at bounding box center [184, 137] width 8 height 8
click at [182, 136] on input "Select an option" at bounding box center [184, 137] width 8 height 8
click at [90, 166] on span "Select an option" at bounding box center [91, 168] width 8 height 8
click at [90, 166] on input "Select an option" at bounding box center [91, 168] width 8 height 8
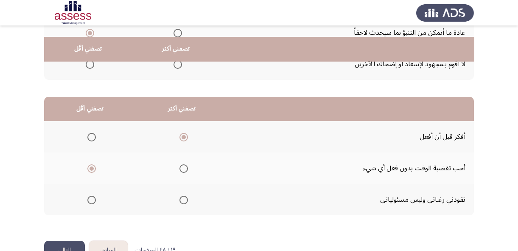
scroll to position [177, 0]
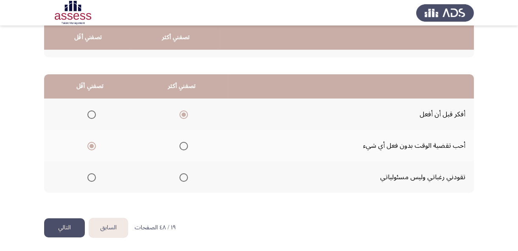
click at [64, 229] on button "التالي" at bounding box center [64, 227] width 41 height 19
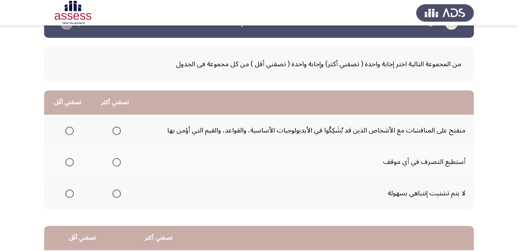
scroll to position [38, 0]
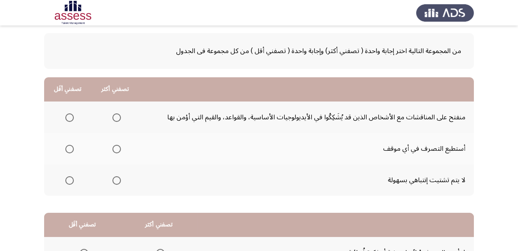
click at [115, 146] on span "Select an option" at bounding box center [116, 149] width 8 height 8
click at [115, 146] on input "Select an option" at bounding box center [116, 149] width 8 height 8
click at [70, 179] on span "Select an option" at bounding box center [69, 180] width 8 height 8
click at [70, 179] on input "Select an option" at bounding box center [69, 180] width 8 height 8
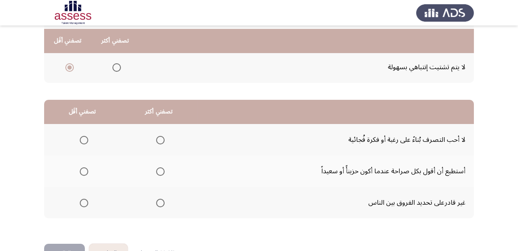
scroll to position [154, 0]
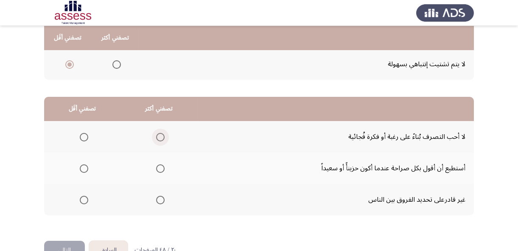
click at [160, 137] on span "Select an option" at bounding box center [160, 137] width 0 height 0
click at [158, 136] on input "Select an option" at bounding box center [160, 137] width 8 height 8
click at [86, 165] on span "Select an option" at bounding box center [84, 168] width 8 height 8
click at [86, 165] on input "Select an option" at bounding box center [84, 168] width 8 height 8
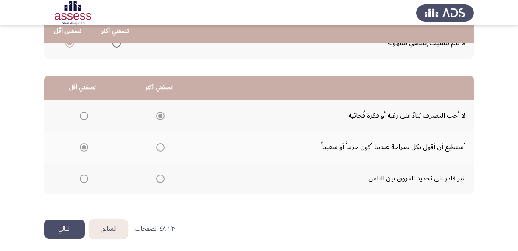
scroll to position [177, 0]
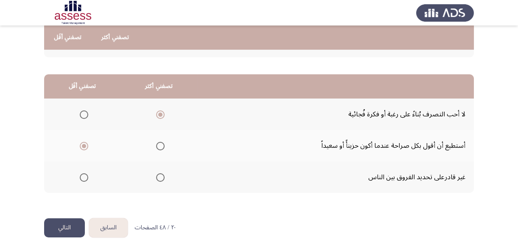
click at [64, 223] on button "التالي" at bounding box center [64, 227] width 41 height 19
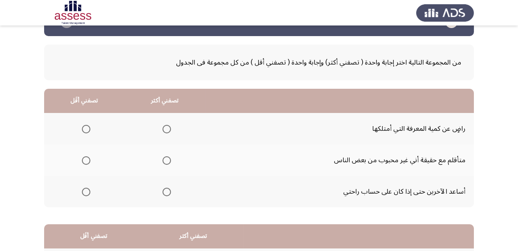
scroll to position [38, 0]
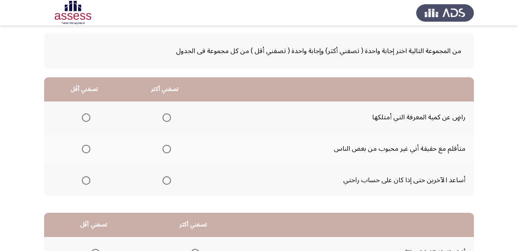
click at [84, 118] on span "Select an option" at bounding box center [86, 117] width 8 height 8
click at [84, 118] on input "Select an option" at bounding box center [86, 117] width 8 height 8
click at [166, 179] on span "Select an option" at bounding box center [167, 180] width 8 height 8
click at [166, 179] on input "Select an option" at bounding box center [167, 180] width 8 height 8
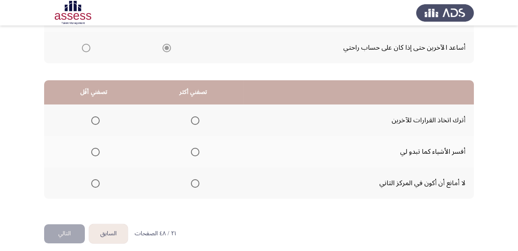
scroll to position [177, 0]
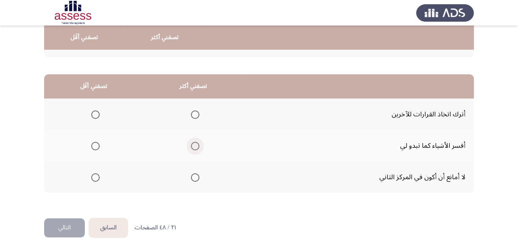
click at [194, 143] on span "Select an option" at bounding box center [195, 146] width 8 height 8
click at [194, 143] on input "Select an option" at bounding box center [195, 146] width 8 height 8
click at [96, 174] on span "Select an option" at bounding box center [95, 177] width 8 height 8
click at [96, 174] on input "Select an option" at bounding box center [95, 177] width 8 height 8
click at [65, 227] on button "التالي" at bounding box center [64, 227] width 41 height 19
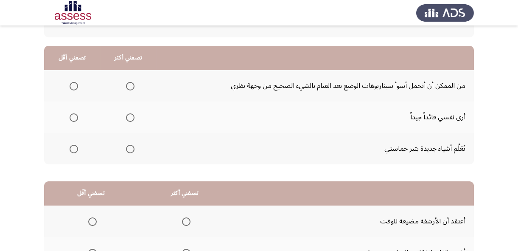
scroll to position [77, 0]
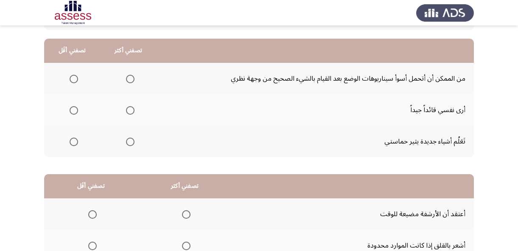
click at [127, 109] on span "Select an option" at bounding box center [130, 110] width 8 height 8
click at [127, 109] on input "Select an option" at bounding box center [130, 110] width 8 height 8
click at [73, 140] on span "Select an option" at bounding box center [74, 142] width 8 height 8
click at [73, 140] on input "Select an option" at bounding box center [74, 142] width 8 height 8
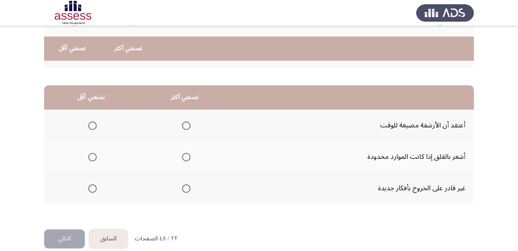
scroll to position [177, 0]
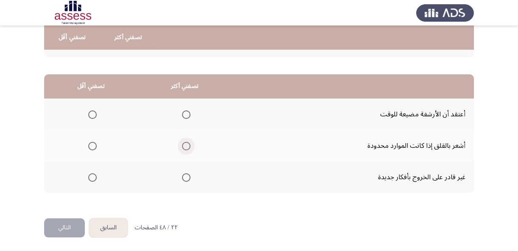
click at [186, 144] on span "Select an option" at bounding box center [186, 146] width 8 height 8
click at [186, 144] on input "Select an option" at bounding box center [186, 146] width 8 height 8
click at [93, 112] on span "Select an option" at bounding box center [92, 114] width 8 height 8
click at [93, 112] on input "Select an option" at bounding box center [92, 114] width 8 height 8
click at [66, 225] on button "التالي" at bounding box center [64, 227] width 41 height 19
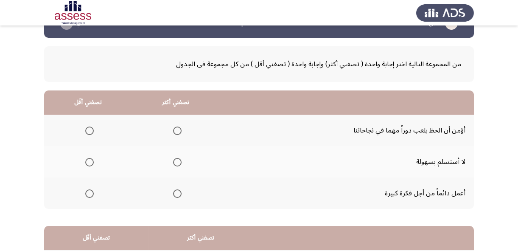
scroll to position [38, 0]
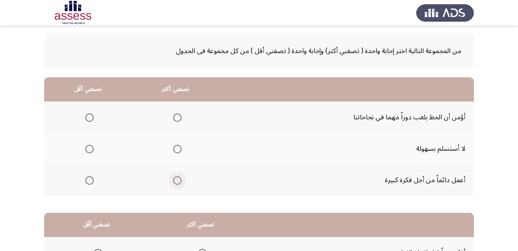
click at [174, 178] on span "Select an option" at bounding box center [177, 180] width 8 height 8
click at [174, 178] on input "Select an option" at bounding box center [177, 180] width 8 height 8
click at [90, 146] on span "Select an option" at bounding box center [89, 149] width 8 height 8
click at [90, 146] on input "Select an option" at bounding box center [89, 149] width 8 height 8
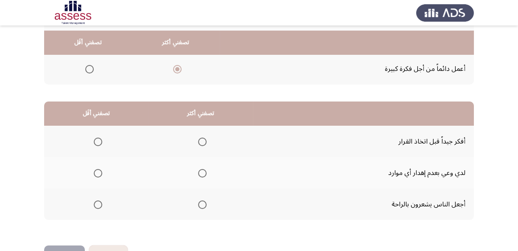
scroll to position [154, 0]
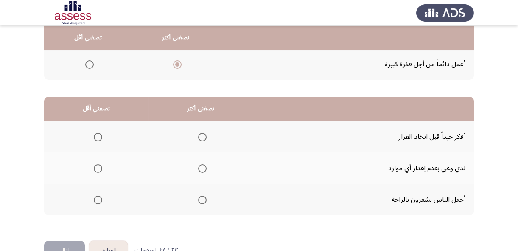
click at [202, 137] on span "Select an option" at bounding box center [202, 137] width 0 height 0
click at [201, 135] on input "Select an option" at bounding box center [202, 137] width 8 height 8
click at [97, 166] on span "Select an option" at bounding box center [98, 168] width 8 height 8
click at [97, 166] on input "Select an option" at bounding box center [98, 168] width 8 height 8
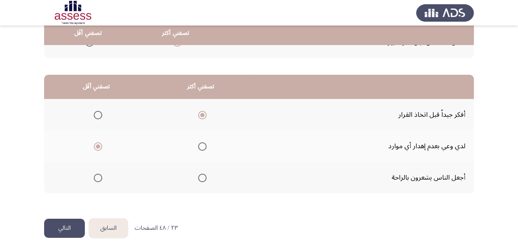
scroll to position [177, 0]
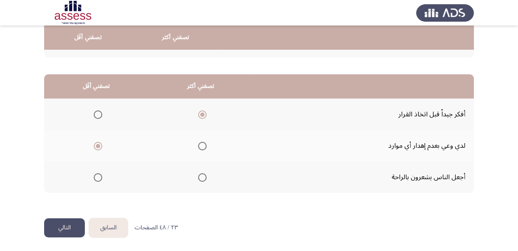
click at [65, 226] on button "التالي" at bounding box center [64, 227] width 41 height 19
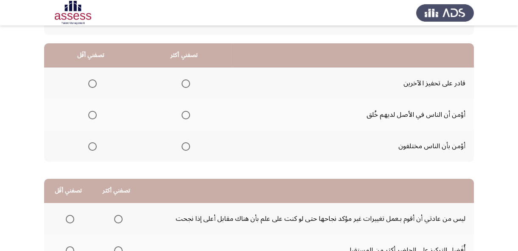
scroll to position [77, 0]
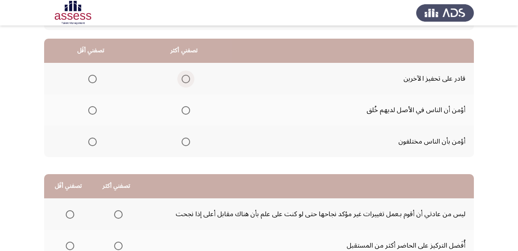
click at [184, 79] on span "Select an option" at bounding box center [186, 79] width 8 height 8
click at [184, 79] on input "Select an option" at bounding box center [186, 79] width 8 height 8
click at [90, 141] on span "Select an option" at bounding box center [92, 142] width 8 height 8
click at [90, 141] on input "Select an option" at bounding box center [92, 142] width 8 height 8
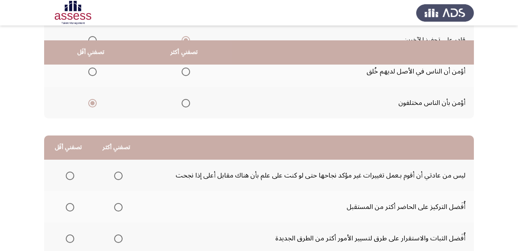
scroll to position [154, 0]
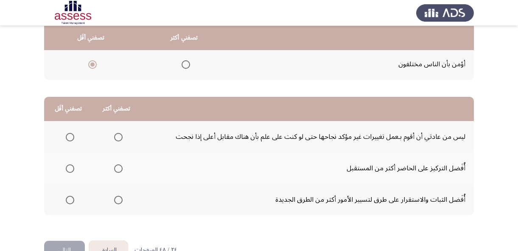
click at [116, 197] on span "Select an option" at bounding box center [118, 200] width 8 height 8
click at [116, 197] on input "Select an option" at bounding box center [118, 200] width 8 height 8
click at [118, 134] on span "Select an option" at bounding box center [118, 137] width 8 height 8
click at [118, 134] on input "Select an option" at bounding box center [118, 137] width 8 height 8
click at [69, 196] on span "Select an option" at bounding box center [70, 200] width 8 height 8
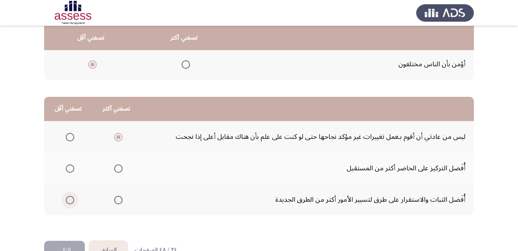
click at [69, 196] on input "Select an option" at bounding box center [70, 200] width 8 height 8
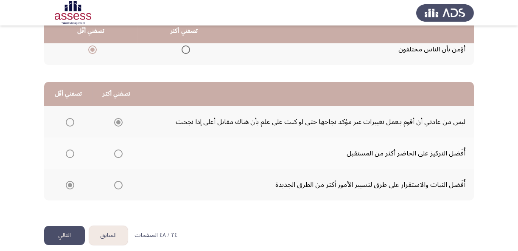
scroll to position [177, 0]
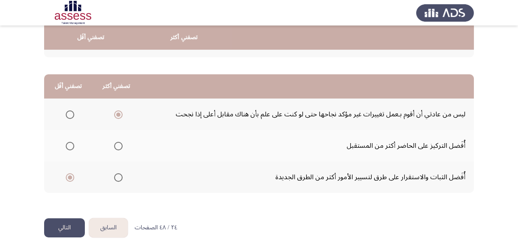
click at [66, 224] on button "التالي" at bounding box center [64, 227] width 41 height 19
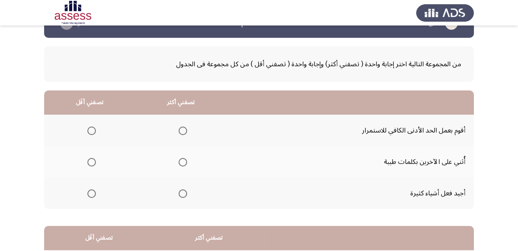
scroll to position [38, 0]
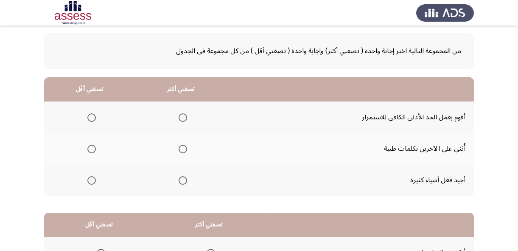
click at [181, 148] on span "Select an option" at bounding box center [183, 149] width 8 height 8
click at [181, 148] on input "Select an option" at bounding box center [183, 149] width 8 height 8
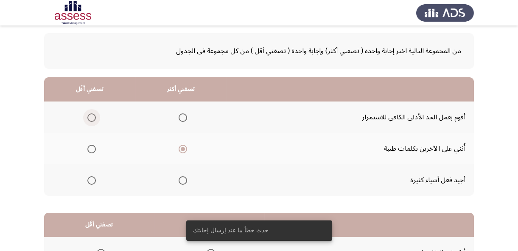
click at [91, 115] on span "Select an option" at bounding box center [91, 117] width 8 height 8
click at [91, 115] on input "Select an option" at bounding box center [91, 117] width 8 height 8
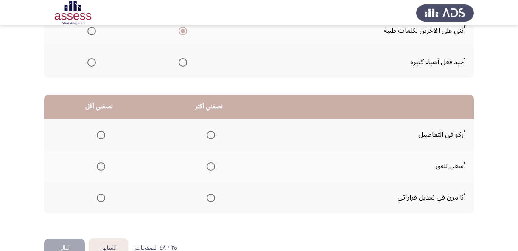
scroll to position [177, 0]
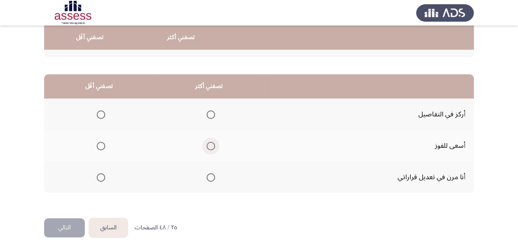
click at [209, 143] on span "Select an option" at bounding box center [211, 146] width 8 height 8
click at [209, 143] on input "Select an option" at bounding box center [211, 146] width 8 height 8
click at [102, 112] on span "Select an option" at bounding box center [101, 114] width 8 height 8
click at [102, 112] on input "Select an option" at bounding box center [101, 114] width 8 height 8
click at [70, 226] on button "التالي" at bounding box center [64, 227] width 41 height 19
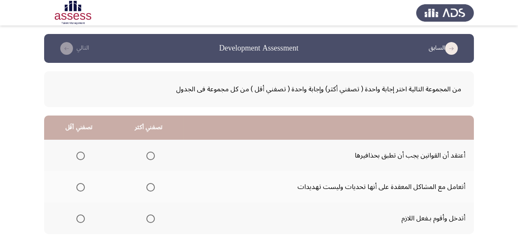
scroll to position [38, 0]
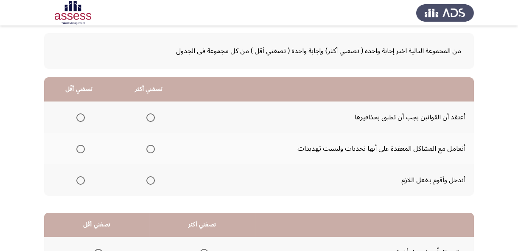
click at [150, 146] on span "Select an option" at bounding box center [150, 149] width 8 height 8
click at [150, 146] on input "Select an option" at bounding box center [150, 149] width 8 height 8
click at [81, 178] on span "Select an option" at bounding box center [80, 180] width 8 height 8
click at [81, 178] on input "Select an option" at bounding box center [80, 180] width 8 height 8
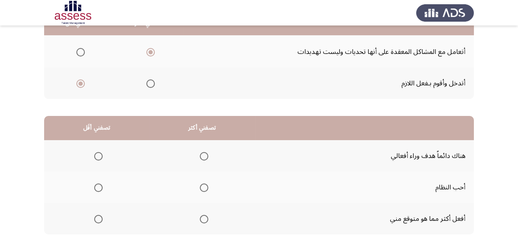
scroll to position [154, 0]
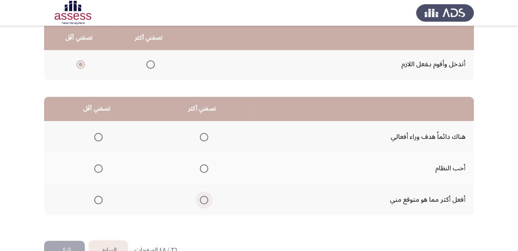
click at [200, 198] on span "Select an option" at bounding box center [204, 200] width 8 height 8
click at [200, 198] on input "Select an option" at bounding box center [204, 200] width 8 height 8
click at [98, 166] on span "Select an option" at bounding box center [98, 168] width 8 height 8
click at [98, 166] on input "Select an option" at bounding box center [98, 168] width 8 height 8
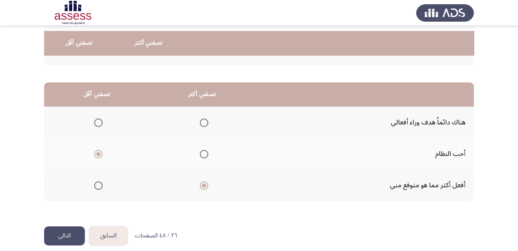
scroll to position [177, 0]
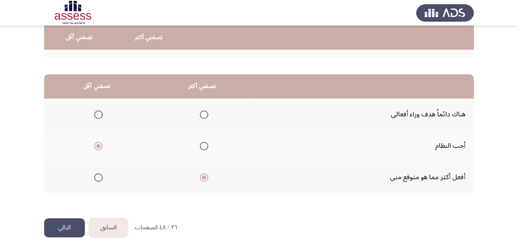
click at [66, 226] on button "التالي" at bounding box center [64, 227] width 41 height 19
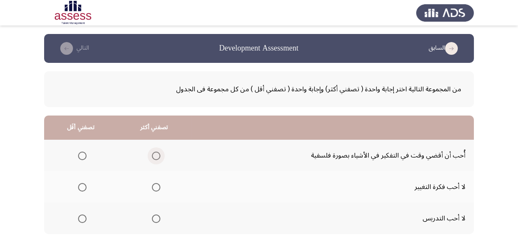
click at [153, 153] on span "Select an option" at bounding box center [156, 156] width 8 height 8
click at [153, 153] on input "Select an option" at bounding box center [156, 156] width 8 height 8
click at [82, 186] on span "Select an option" at bounding box center [82, 187] width 8 height 8
click at [82, 186] on input "Select an option" at bounding box center [82, 187] width 8 height 8
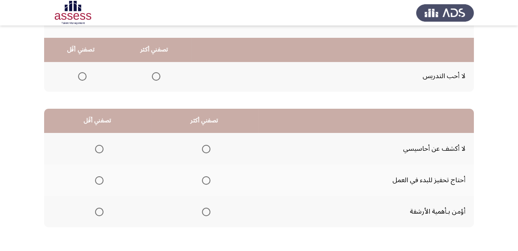
scroll to position [154, 0]
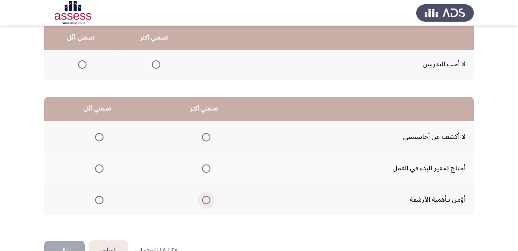
click at [205, 198] on span "Select an option" at bounding box center [206, 200] width 8 height 8
click at [205, 198] on input "Select an option" at bounding box center [206, 200] width 8 height 8
click at [98, 166] on span "Select an option" at bounding box center [99, 168] width 8 height 8
click at [98, 166] on input "Select an option" at bounding box center [99, 168] width 8 height 8
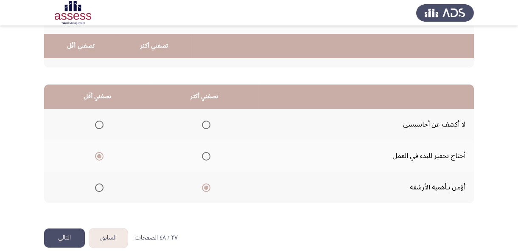
scroll to position [177, 0]
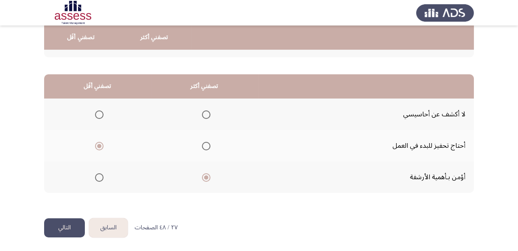
click at [66, 224] on button "التالي" at bounding box center [64, 227] width 41 height 19
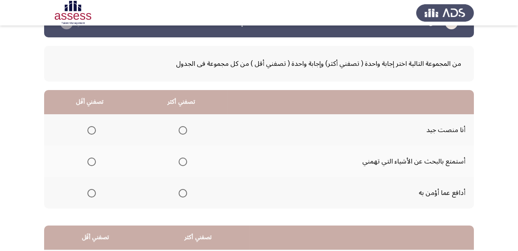
scroll to position [38, 0]
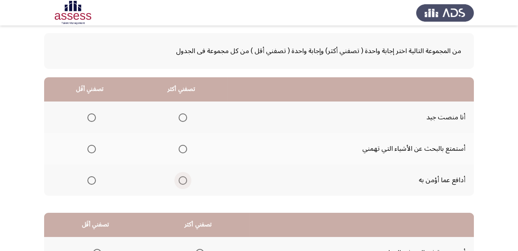
click at [181, 178] on span "Select an option" at bounding box center [183, 180] width 8 height 8
click at [181, 178] on input "Select an option" at bounding box center [183, 180] width 8 height 8
click at [92, 115] on span "Select an option" at bounding box center [91, 117] width 8 height 8
click at [92, 115] on input "Select an option" at bounding box center [91, 117] width 8 height 8
click at [181, 148] on span "Select an option" at bounding box center [183, 149] width 8 height 8
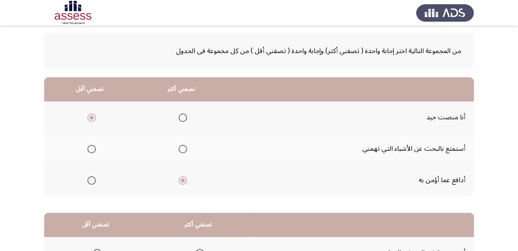
click at [181, 148] on input "Select an option" at bounding box center [183, 149] width 8 height 8
click at [182, 182] on span "Select an option" at bounding box center [183, 180] width 8 height 8
click at [182, 182] on input "Select an option" at bounding box center [183, 180] width 8 height 8
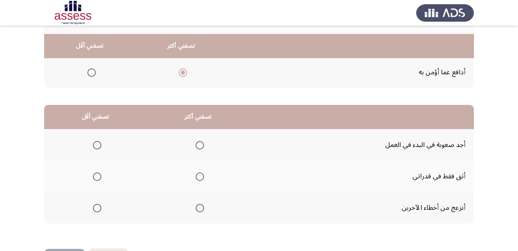
scroll to position [154, 0]
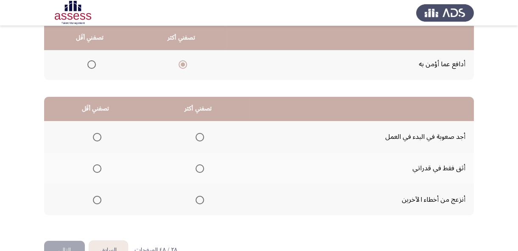
click at [198, 166] on span "Select an option" at bounding box center [200, 168] width 8 height 8
click at [198, 166] on input "Select an option" at bounding box center [200, 168] width 8 height 8
click at [98, 134] on span "Select an option" at bounding box center [97, 137] width 8 height 8
click at [98, 134] on input "Select an option" at bounding box center [97, 137] width 8 height 8
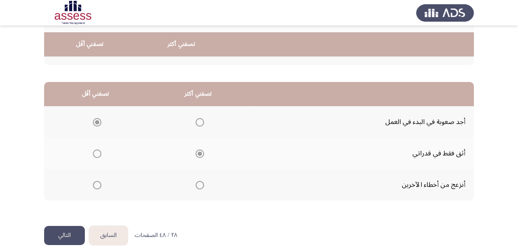
scroll to position [177, 0]
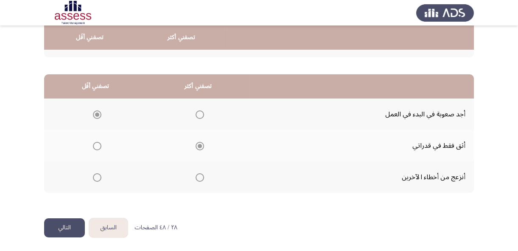
click at [64, 225] on button "التالي" at bounding box center [64, 227] width 41 height 19
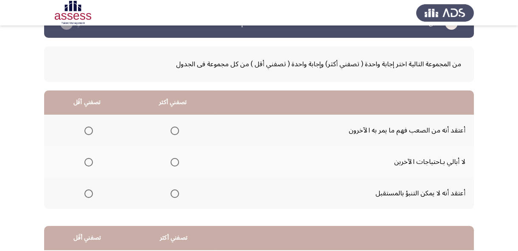
scroll to position [38, 0]
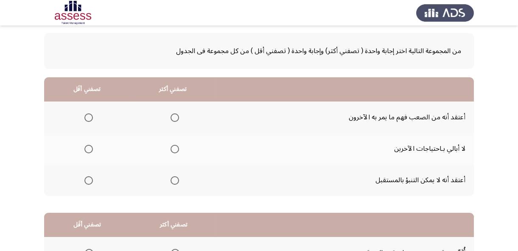
click at [87, 115] on span "Select an option" at bounding box center [88, 117] width 8 height 8
click at [87, 115] on input "Select an option" at bounding box center [88, 117] width 8 height 8
click at [175, 180] on span "Select an option" at bounding box center [175, 180] width 0 height 0
click at [174, 179] on input "Select an option" at bounding box center [175, 180] width 8 height 8
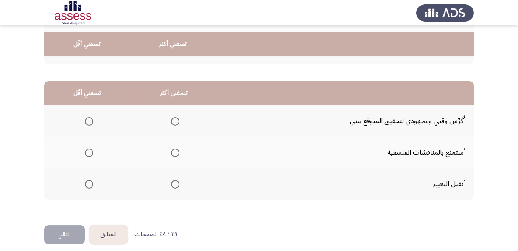
scroll to position [177, 0]
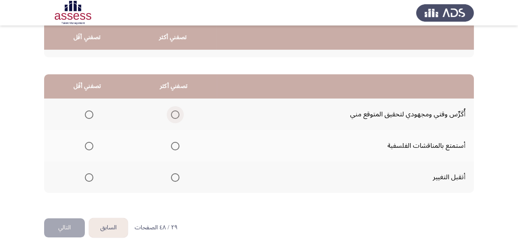
click at [173, 114] on span "Select an option" at bounding box center [175, 114] width 8 height 8
click at [173, 114] on input "Select an option" at bounding box center [175, 114] width 8 height 8
click at [89, 174] on span "Select an option" at bounding box center [89, 177] width 8 height 8
click at [89, 174] on input "Select an option" at bounding box center [89, 177] width 8 height 8
click at [68, 225] on button "التالي" at bounding box center [64, 227] width 41 height 19
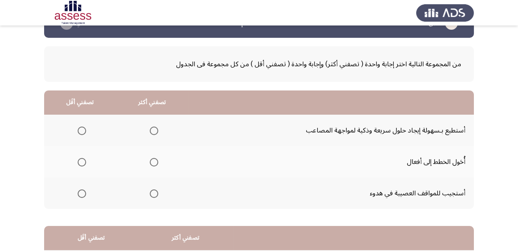
scroll to position [38, 0]
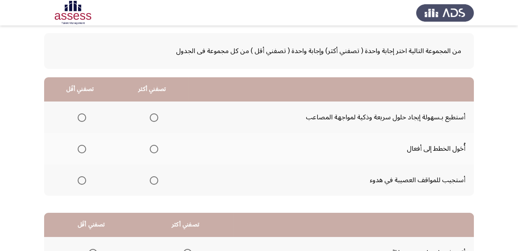
click at [151, 115] on span "Select an option" at bounding box center [154, 117] width 8 height 8
click at [151, 115] on input "Select an option" at bounding box center [154, 117] width 8 height 8
click at [81, 178] on span "Select an option" at bounding box center [82, 180] width 8 height 8
click at [81, 178] on input "Select an option" at bounding box center [82, 180] width 8 height 8
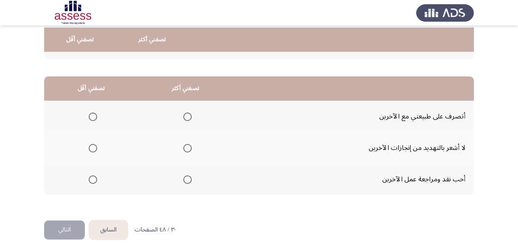
scroll to position [177, 0]
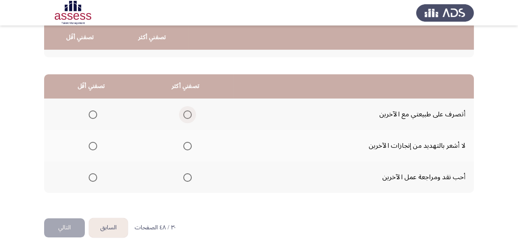
click at [185, 112] on span "Select an option" at bounding box center [187, 114] width 8 height 8
click at [185, 112] on input "Select an option" at bounding box center [187, 114] width 8 height 8
click at [91, 142] on span "Select an option" at bounding box center [93, 146] width 8 height 8
click at [91, 142] on input "Select an option" at bounding box center [93, 146] width 8 height 8
click at [62, 224] on button "التالي" at bounding box center [64, 227] width 41 height 19
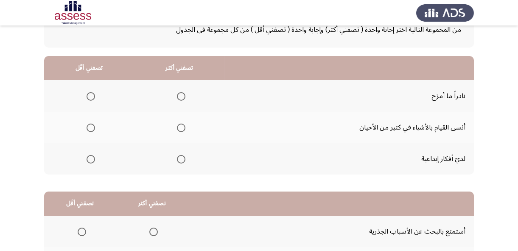
scroll to position [77, 0]
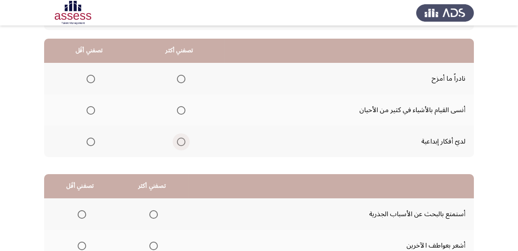
click at [180, 139] on span "Select an option" at bounding box center [181, 142] width 8 height 8
click at [180, 139] on input "Select an option" at bounding box center [181, 142] width 8 height 8
click at [87, 78] on span "Select an option" at bounding box center [91, 79] width 8 height 8
click at [87, 78] on input "Select an option" at bounding box center [91, 79] width 8 height 8
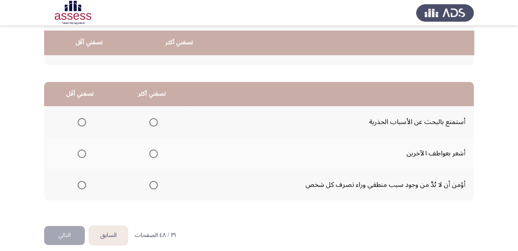
scroll to position [177, 0]
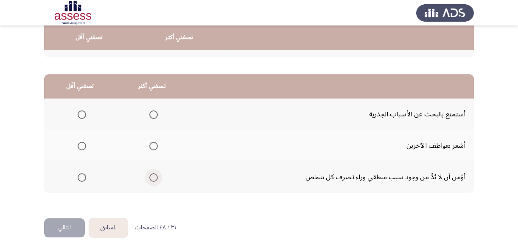
click at [153, 177] on span "Select an option" at bounding box center [153, 177] width 8 height 8
click at [153, 177] on input "Select an option" at bounding box center [153, 177] width 8 height 8
click at [83, 113] on span "Select an option" at bounding box center [82, 114] width 8 height 8
click at [83, 113] on input "Select an option" at bounding box center [82, 114] width 8 height 8
click at [68, 226] on button "التالي" at bounding box center [64, 227] width 41 height 19
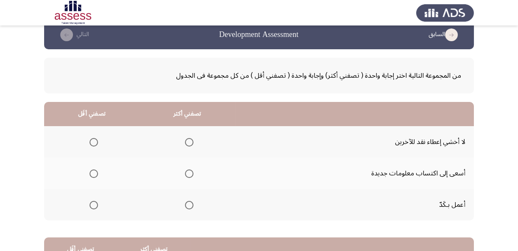
scroll to position [38, 0]
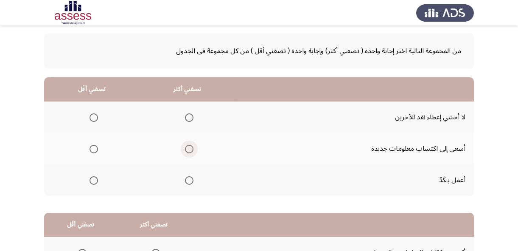
click at [186, 147] on span "Select an option" at bounding box center [189, 149] width 8 height 8
click at [186, 147] on input "Select an option" at bounding box center [189, 149] width 8 height 8
click at [94, 180] on span "Select an option" at bounding box center [94, 180] width 8 height 8
click at [94, 180] on input "Select an option" at bounding box center [94, 180] width 8 height 8
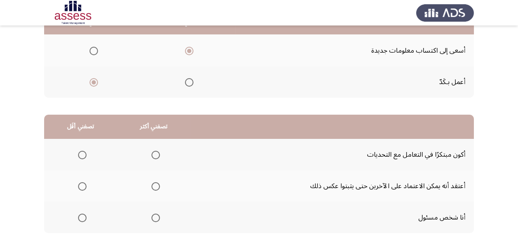
scroll to position [154, 0]
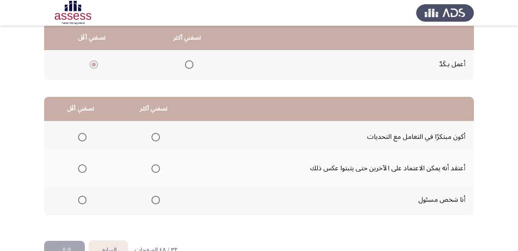
click at [156, 134] on span "Select an option" at bounding box center [156, 137] width 8 height 8
click at [156, 134] on input "Select an option" at bounding box center [156, 137] width 8 height 8
click at [81, 197] on span "Select an option" at bounding box center [82, 200] width 8 height 8
click at [81, 197] on input "Select an option" at bounding box center [82, 200] width 8 height 8
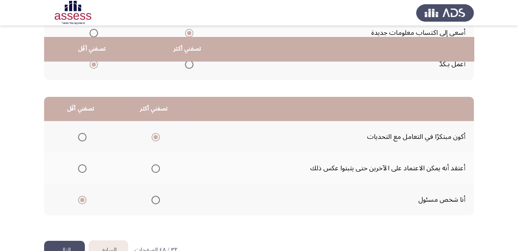
scroll to position [177, 0]
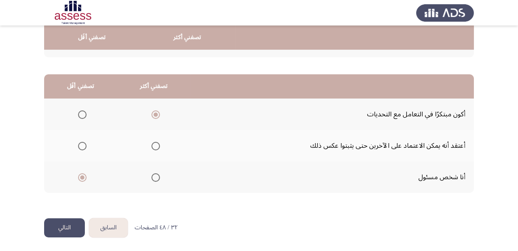
click at [152, 177] on span "Select an option" at bounding box center [156, 177] width 8 height 8
click at [152, 177] on input "Select an option" at bounding box center [156, 177] width 8 height 8
click at [81, 112] on span "Select an option" at bounding box center [82, 114] width 8 height 8
click at [81, 112] on input "Select an option" at bounding box center [82, 114] width 8 height 8
click at [72, 225] on button "التالي" at bounding box center [64, 227] width 41 height 19
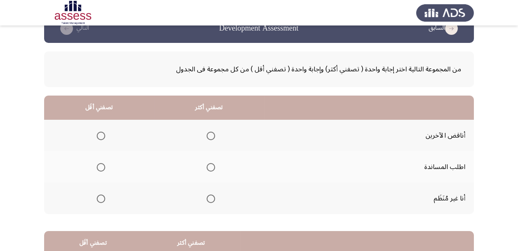
scroll to position [38, 0]
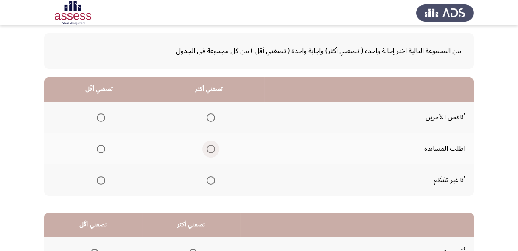
click at [211, 147] on span "Select an option" at bounding box center [211, 149] width 8 height 8
click at [211, 147] on input "Select an option" at bounding box center [211, 149] width 8 height 8
click at [101, 115] on span "Select an option" at bounding box center [101, 117] width 8 height 8
click at [101, 115] on input "Select an option" at bounding box center [101, 117] width 8 height 8
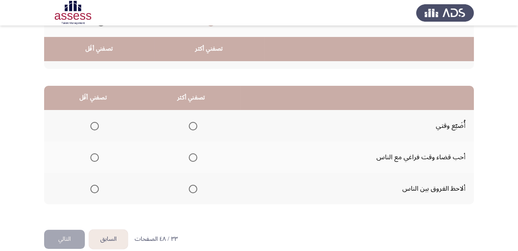
scroll to position [177, 0]
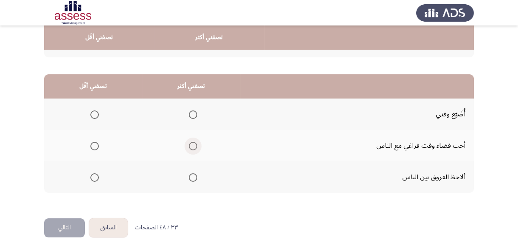
click at [193, 146] on span "Select an option" at bounding box center [193, 146] width 0 height 0
click at [191, 144] on input "Select an option" at bounding box center [193, 146] width 8 height 8
click at [95, 174] on span "Select an option" at bounding box center [94, 177] width 8 height 8
click at [95, 174] on input "Select an option" at bounding box center [94, 177] width 8 height 8
click at [71, 224] on button "التالي" at bounding box center [64, 227] width 41 height 19
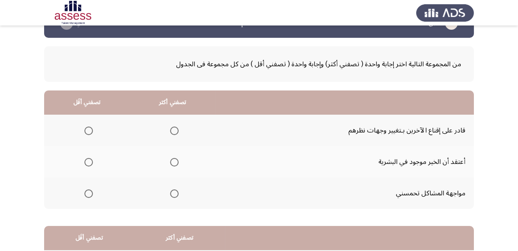
scroll to position [38, 0]
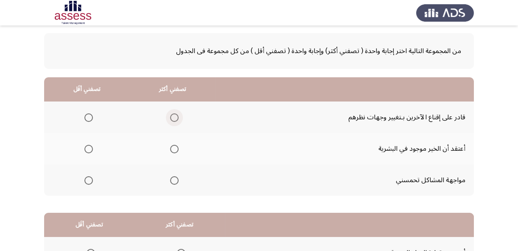
click at [174, 115] on span "Select an option" at bounding box center [174, 117] width 8 height 8
click at [174, 115] on input "Select an option" at bounding box center [174, 117] width 8 height 8
click at [86, 178] on span "Select an option" at bounding box center [88, 180] width 8 height 8
click at [86, 178] on input "Select an option" at bounding box center [88, 180] width 8 height 8
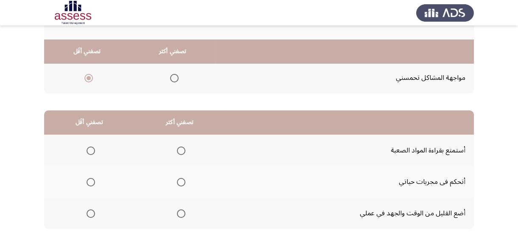
scroll to position [154, 0]
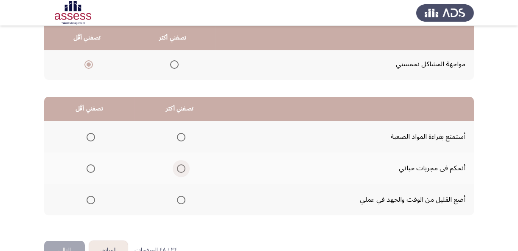
click at [183, 165] on span "Select an option" at bounding box center [181, 168] width 8 height 8
click at [183, 165] on input "Select an option" at bounding box center [181, 168] width 8 height 8
click at [91, 199] on span "Select an option" at bounding box center [91, 200] width 8 height 8
click at [91, 199] on input "Select an option" at bounding box center [91, 200] width 8 height 8
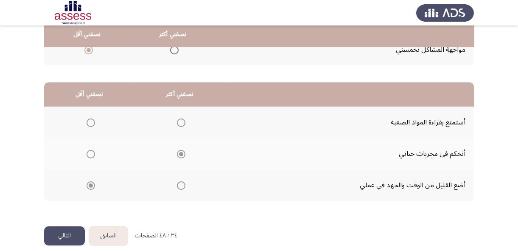
scroll to position [177, 0]
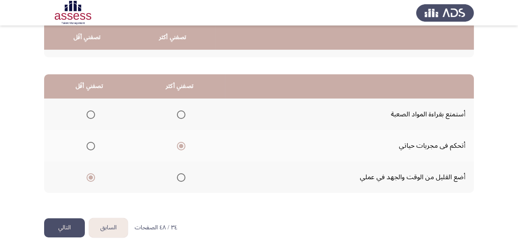
click at [66, 225] on button "التالي" at bounding box center [64, 227] width 41 height 19
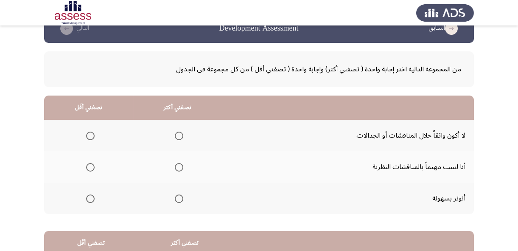
scroll to position [38, 0]
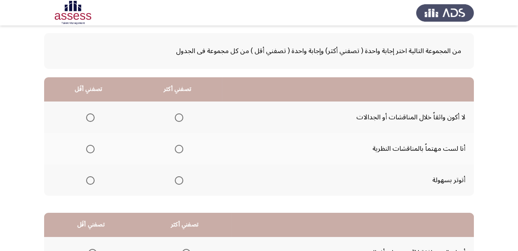
click at [90, 178] on span "Select an option" at bounding box center [90, 180] width 8 height 8
click at [90, 178] on input "Select an option" at bounding box center [90, 180] width 8 height 8
click at [178, 148] on span "Select an option" at bounding box center [179, 149] width 8 height 8
click at [178, 148] on input "Select an option" at bounding box center [179, 149] width 8 height 8
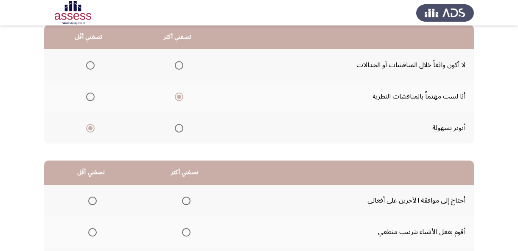
scroll to position [77, 0]
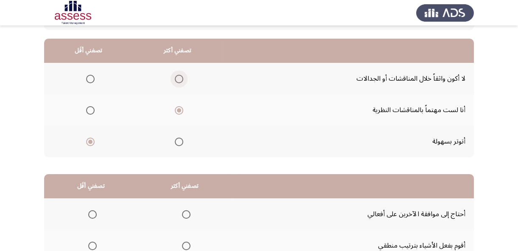
click at [177, 79] on span "Select an option" at bounding box center [179, 79] width 8 height 8
click at [177, 79] on input "Select an option" at bounding box center [179, 79] width 8 height 8
click at [89, 77] on span "Select an option" at bounding box center [90, 79] width 8 height 8
click at [89, 77] on input "Select an option" at bounding box center [90, 79] width 8 height 8
click at [178, 109] on span "Select an option" at bounding box center [179, 110] width 8 height 8
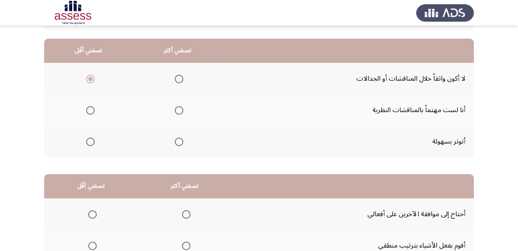
click at [178, 109] on input "Select an option" at bounding box center [179, 110] width 8 height 8
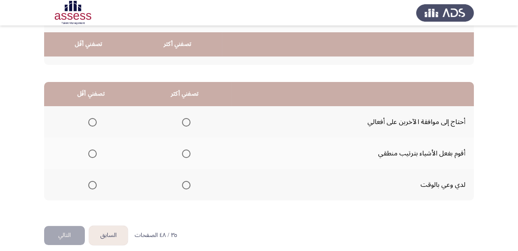
scroll to position [177, 0]
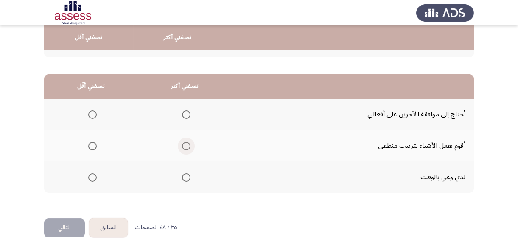
click at [185, 144] on span "Select an option" at bounding box center [186, 146] width 8 height 8
click at [185, 144] on input "Select an option" at bounding box center [186, 146] width 8 height 8
click at [93, 174] on span "Select an option" at bounding box center [92, 177] width 8 height 8
click at [93, 174] on input "Select an option" at bounding box center [92, 177] width 8 height 8
click at [66, 226] on button "التالي" at bounding box center [64, 227] width 41 height 19
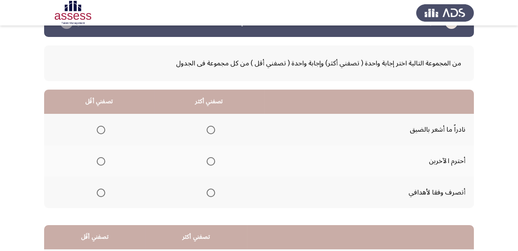
scroll to position [38, 0]
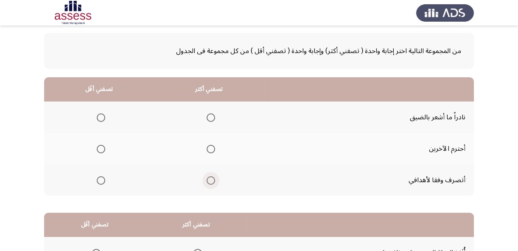
click at [211, 178] on span "Select an option" at bounding box center [211, 180] width 8 height 8
click at [211, 178] on input "Select an option" at bounding box center [211, 180] width 8 height 8
click at [101, 146] on span "Select an option" at bounding box center [101, 149] width 8 height 8
click at [101, 146] on input "Select an option" at bounding box center [101, 149] width 8 height 8
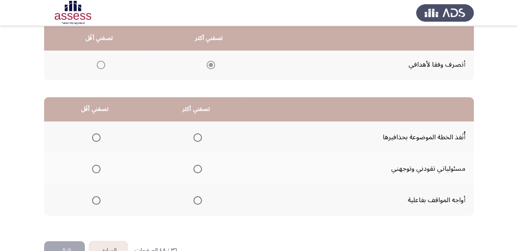
scroll to position [154, 0]
click at [198, 168] on span "Select an option" at bounding box center [198, 168] width 8 height 8
click at [198, 168] on input "Select an option" at bounding box center [198, 168] width 8 height 8
click at [96, 197] on span "Select an option" at bounding box center [96, 200] width 8 height 8
click at [96, 197] on input "Select an option" at bounding box center [96, 200] width 8 height 8
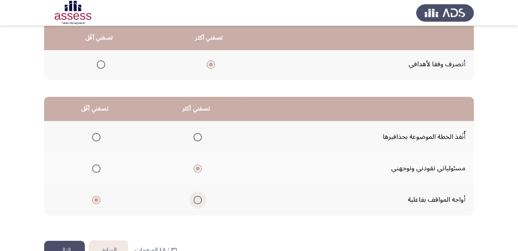
click at [197, 197] on span "Select an option" at bounding box center [198, 200] width 8 height 8
click at [197, 197] on input "Select an option" at bounding box center [198, 200] width 8 height 8
click at [95, 162] on mat-radio-group "Select an option" at bounding box center [95, 168] width 12 height 14
click at [96, 165] on span "Select an option" at bounding box center [96, 168] width 8 height 8
click at [96, 165] on input "Select an option" at bounding box center [96, 168] width 8 height 8
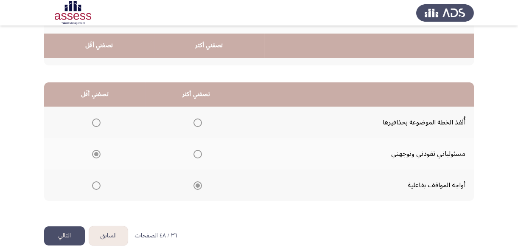
scroll to position [177, 0]
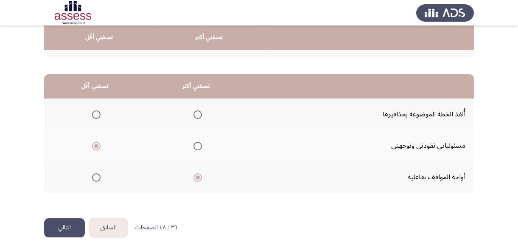
click at [65, 223] on button "التالي" at bounding box center [64, 227] width 41 height 19
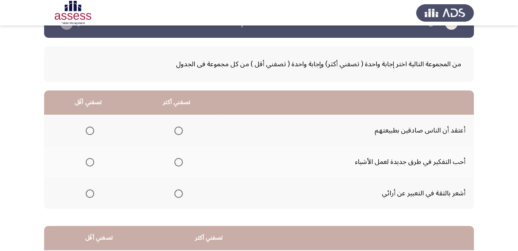
scroll to position [38, 0]
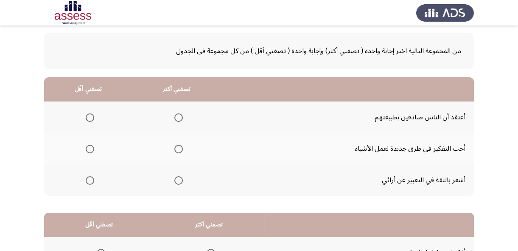
click at [177, 177] on span "Select an option" at bounding box center [178, 180] width 8 height 8
click at [177, 177] on input "Select an option" at bounding box center [178, 180] width 8 height 8
click at [90, 145] on span "Select an option" at bounding box center [90, 149] width 8 height 8
click at [90, 145] on input "Select an option" at bounding box center [90, 149] width 8 height 8
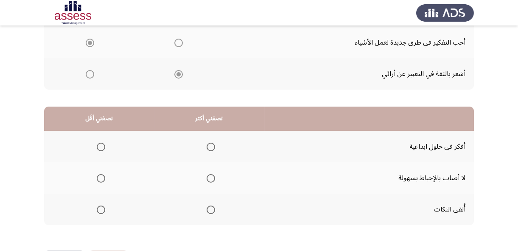
scroll to position [154, 0]
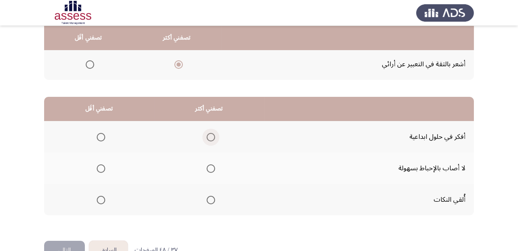
click at [211, 133] on span "Select an option" at bounding box center [211, 137] width 8 height 8
click at [211, 133] on input "Select an option" at bounding box center [211, 137] width 8 height 8
click at [101, 167] on span "Select an option" at bounding box center [101, 168] width 8 height 8
click at [101, 167] on input "Select an option" at bounding box center [101, 168] width 8 height 8
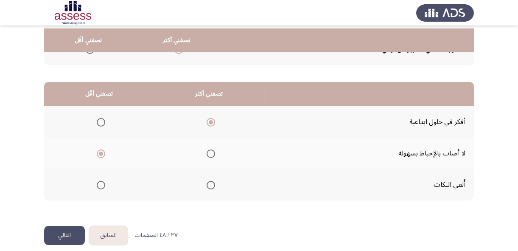
scroll to position [177, 0]
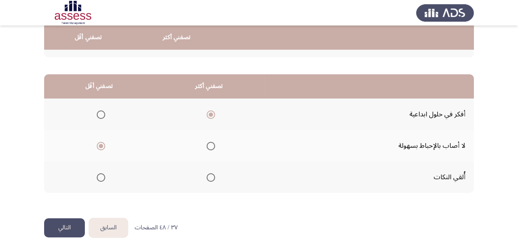
click at [67, 224] on button "التالي" at bounding box center [64, 227] width 41 height 19
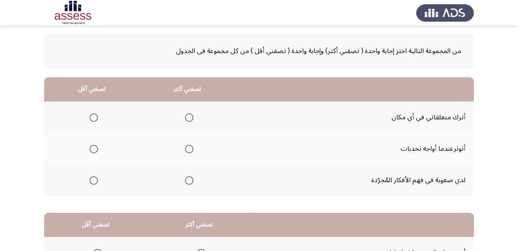
scroll to position [77, 0]
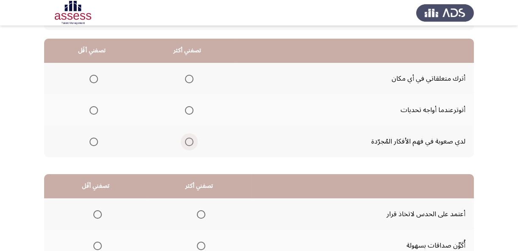
click at [188, 140] on span "Select an option" at bounding box center [189, 142] width 8 height 8
click at [188, 140] on input "Select an option" at bounding box center [189, 142] width 8 height 8
click at [191, 109] on span "Select an option" at bounding box center [189, 110] width 8 height 8
click at [191, 109] on input "Select an option" at bounding box center [189, 110] width 8 height 8
click at [94, 107] on span "Select an option" at bounding box center [94, 110] width 8 height 8
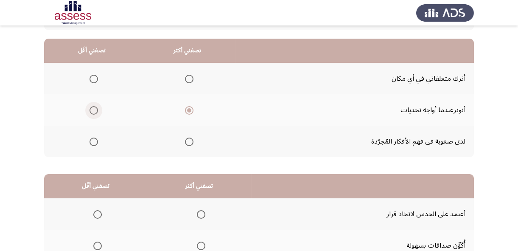
click at [94, 107] on input "Select an option" at bounding box center [94, 110] width 8 height 8
click at [189, 79] on span "Select an option" at bounding box center [189, 79] width 0 height 0
click at [188, 78] on input "Select an option" at bounding box center [189, 79] width 8 height 8
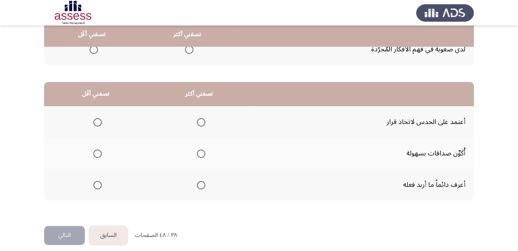
scroll to position [177, 0]
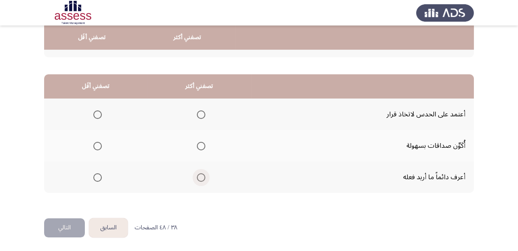
click at [199, 175] on span "Select an option" at bounding box center [201, 177] width 8 height 8
click at [199, 175] on input "Select an option" at bounding box center [201, 177] width 8 height 8
click at [203, 113] on span "Select an option" at bounding box center [201, 114] width 8 height 8
click at [203, 113] on input "Select an option" at bounding box center [201, 114] width 8 height 8
click at [97, 173] on span "Select an option" at bounding box center [97, 177] width 8 height 8
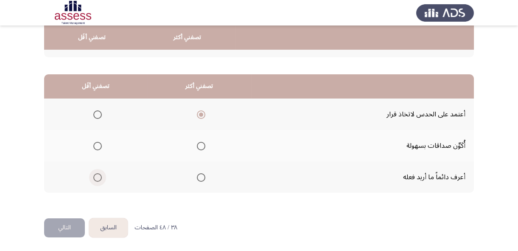
click at [97, 173] on input "Select an option" at bounding box center [97, 177] width 8 height 8
click at [70, 228] on button "التالي" at bounding box center [64, 227] width 41 height 19
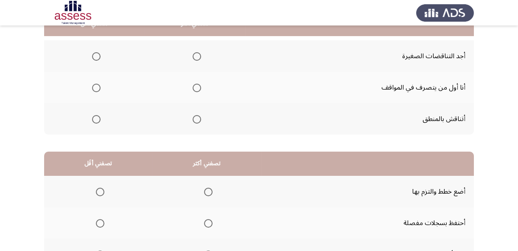
scroll to position [61, 0]
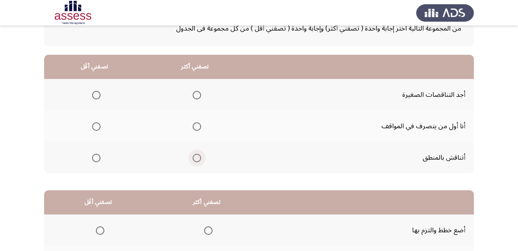
click at [193, 155] on span "Select an option" at bounding box center [197, 158] width 8 height 8
click at [193, 155] on input "Select an option" at bounding box center [197, 158] width 8 height 8
click at [95, 126] on span "Select an option" at bounding box center [96, 126] width 8 height 8
click at [95, 126] on input "Select an option" at bounding box center [96, 126] width 8 height 8
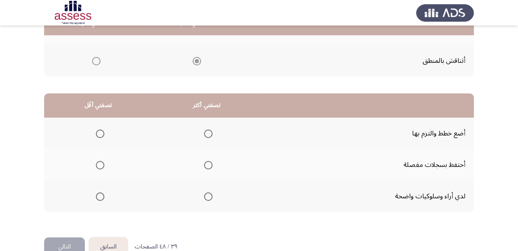
scroll to position [177, 0]
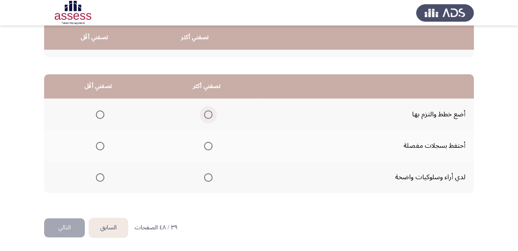
click at [207, 114] on span "Select an option" at bounding box center [208, 114] width 8 height 8
click at [207, 114] on input "Select an option" at bounding box center [208, 114] width 8 height 8
click at [101, 174] on span "Select an option" at bounding box center [100, 177] width 8 height 8
click at [101, 174] on input "Select an option" at bounding box center [100, 177] width 8 height 8
click at [67, 225] on button "التالي" at bounding box center [64, 227] width 41 height 19
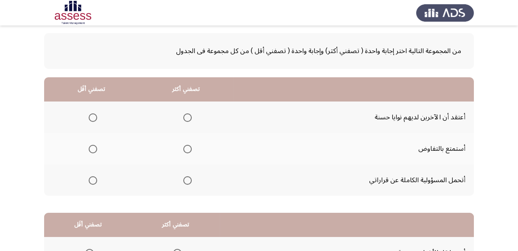
scroll to position [38, 0]
click at [186, 181] on span "Select an option" at bounding box center [187, 180] width 8 height 8
click at [186, 181] on input "Select an option" at bounding box center [187, 180] width 8 height 8
click at [93, 116] on span "Select an option" at bounding box center [93, 117] width 8 height 8
click at [93, 116] on input "Select an option" at bounding box center [93, 117] width 8 height 8
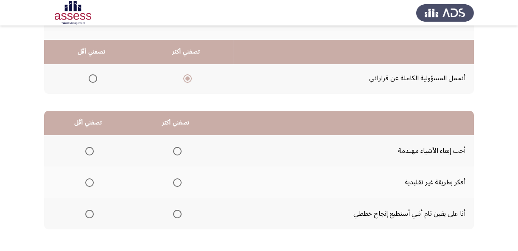
scroll to position [154, 0]
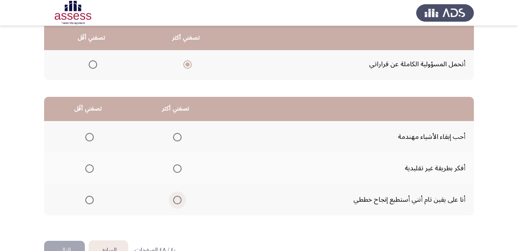
click at [174, 198] on span "Select an option" at bounding box center [177, 200] width 8 height 8
click at [174, 198] on input "Select an option" at bounding box center [177, 200] width 8 height 8
click at [89, 165] on span "Select an option" at bounding box center [89, 168] width 8 height 8
click at [89, 165] on input "Select an option" at bounding box center [89, 168] width 8 height 8
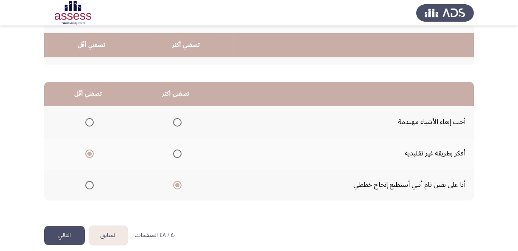
scroll to position [177, 0]
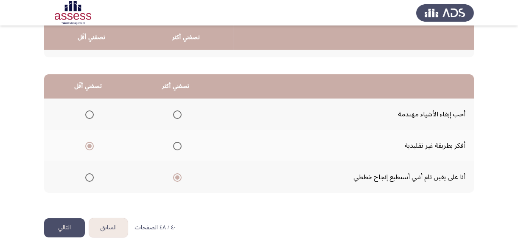
click at [68, 223] on button "التالي" at bounding box center [64, 227] width 41 height 19
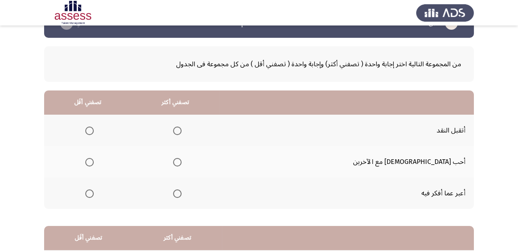
scroll to position [38, 0]
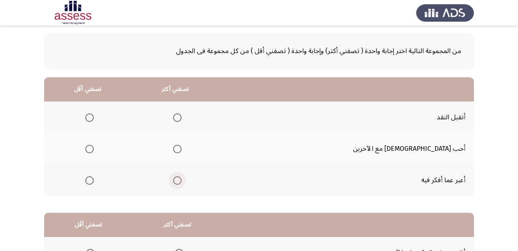
click at [182, 179] on span "Select an option" at bounding box center [177, 180] width 8 height 8
click at [182, 179] on input "Select an option" at bounding box center [177, 180] width 8 height 8
click at [94, 146] on span "Select an option" at bounding box center [89, 149] width 8 height 8
click at [94, 146] on input "Select an option" at bounding box center [89, 149] width 8 height 8
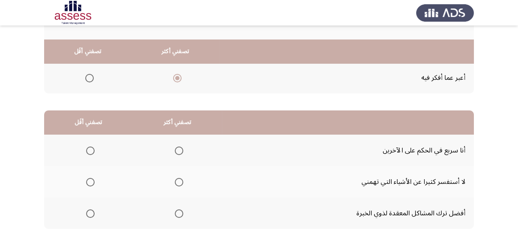
scroll to position [154, 0]
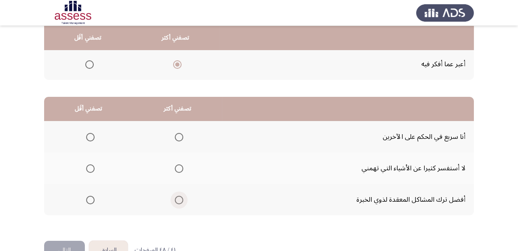
click at [177, 198] on span "Select an option" at bounding box center [179, 200] width 8 height 8
click at [177, 198] on input "Select an option" at bounding box center [179, 200] width 8 height 8
click at [89, 137] on span "Select an option" at bounding box center [90, 137] width 8 height 8
click at [89, 137] on input "Select an option" at bounding box center [90, 137] width 8 height 8
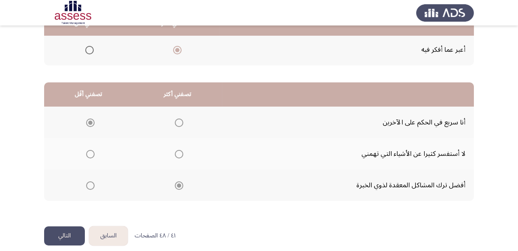
scroll to position [177, 0]
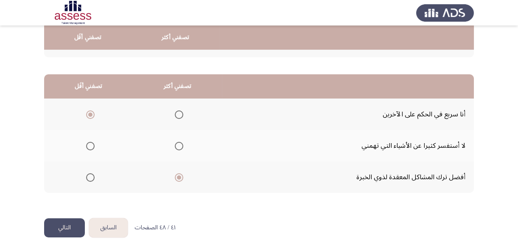
click at [63, 226] on button "التالي" at bounding box center [64, 227] width 41 height 19
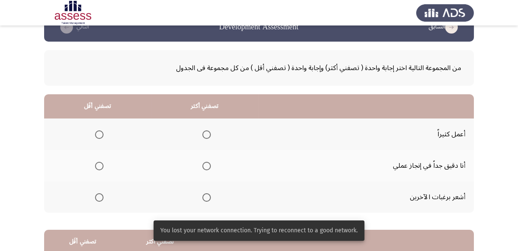
scroll to position [38, 0]
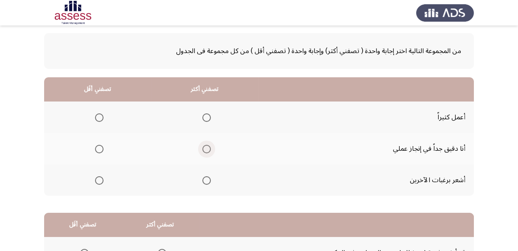
click at [204, 146] on span "Select an option" at bounding box center [206, 149] width 8 height 8
click at [204, 146] on input "Select an option" at bounding box center [206, 149] width 8 height 8
click at [98, 117] on span "Select an option" at bounding box center [99, 117] width 8 height 8
click at [98, 117] on input "Select an option" at bounding box center [99, 117] width 8 height 8
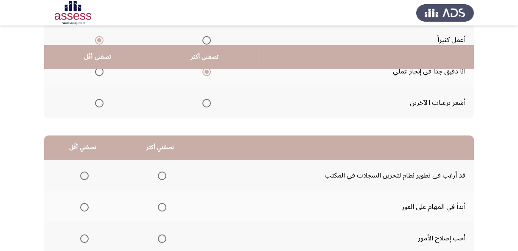
scroll to position [154, 0]
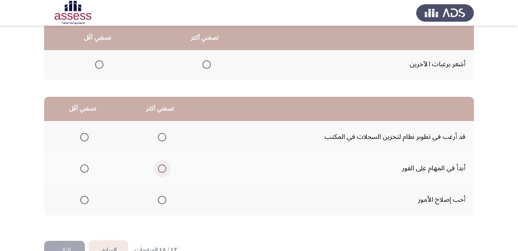
click at [158, 167] on span "Select an option" at bounding box center [162, 168] width 8 height 8
click at [158, 167] on input "Select an option" at bounding box center [162, 168] width 8 height 8
click at [81, 198] on span "Select an option" at bounding box center [84, 200] width 8 height 8
click at [81, 198] on input "Select an option" at bounding box center [84, 200] width 8 height 8
click at [73, 247] on button "التالي" at bounding box center [64, 250] width 41 height 19
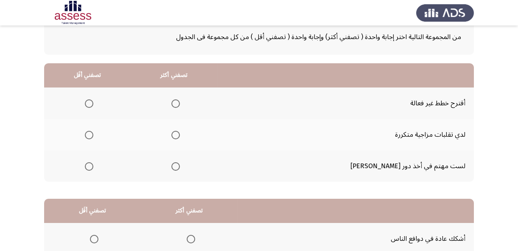
scroll to position [77, 0]
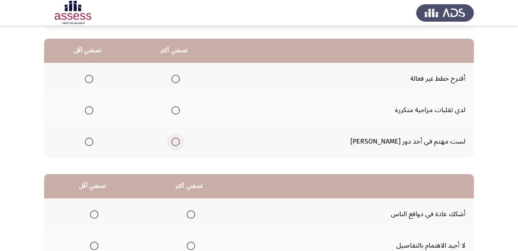
click at [180, 144] on span "Select an option" at bounding box center [175, 142] width 8 height 8
click at [180, 144] on input "Select an option" at bounding box center [175, 142] width 8 height 8
click at [93, 108] on span "Select an option" at bounding box center [89, 110] width 8 height 8
click at [93, 108] on input "Select an option" at bounding box center [89, 110] width 8 height 8
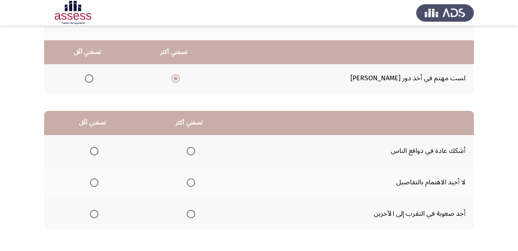
scroll to position [177, 0]
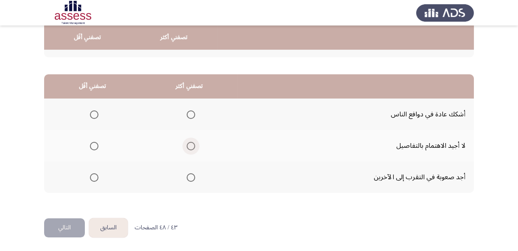
click at [192, 146] on span "Select an option" at bounding box center [191, 146] width 8 height 8
click at [192, 146] on input "Select an option" at bounding box center [191, 146] width 8 height 8
click at [93, 175] on span "Select an option" at bounding box center [94, 177] width 8 height 8
click at [96, 177] on span "Select an option" at bounding box center [94, 177] width 8 height 8
click at [96, 177] on input "Select an option" at bounding box center [94, 177] width 8 height 8
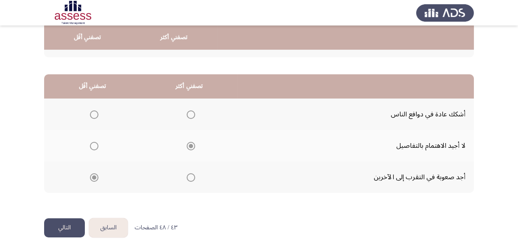
click at [73, 222] on button "التالي" at bounding box center [64, 227] width 41 height 19
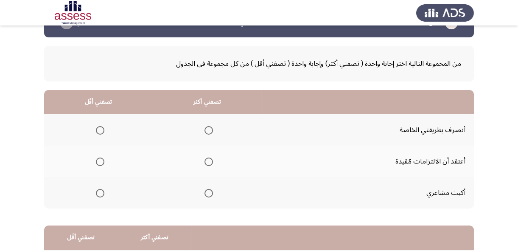
scroll to position [38, 0]
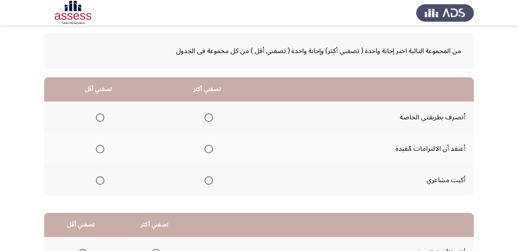
click at [209, 118] on span "Select an option" at bounding box center [209, 118] width 0 height 0
click at [208, 116] on input "Select an option" at bounding box center [209, 117] width 8 height 8
click at [101, 146] on span "Select an option" at bounding box center [100, 149] width 8 height 8
click at [101, 146] on input "Select an option" at bounding box center [100, 149] width 8 height 8
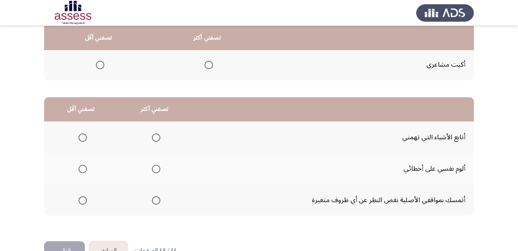
scroll to position [154, 0]
click at [156, 135] on span "Select an option" at bounding box center [156, 137] width 8 height 8
click at [156, 135] on input "Select an option" at bounding box center [156, 137] width 8 height 8
click at [81, 164] on span "Select an option" at bounding box center [83, 168] width 8 height 8
click at [81, 164] on input "Select an option" at bounding box center [83, 168] width 8 height 8
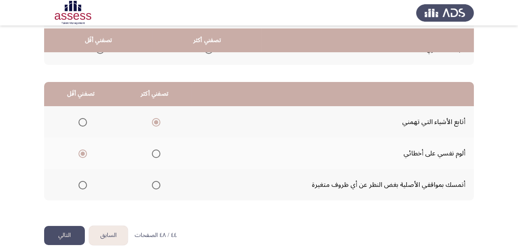
scroll to position [177, 0]
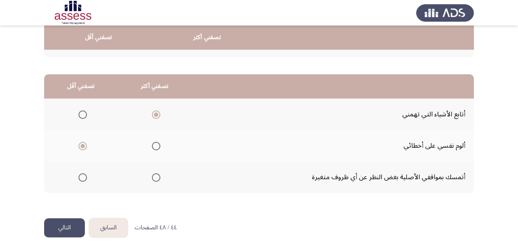
click at [72, 225] on button "التالي" at bounding box center [64, 227] width 41 height 19
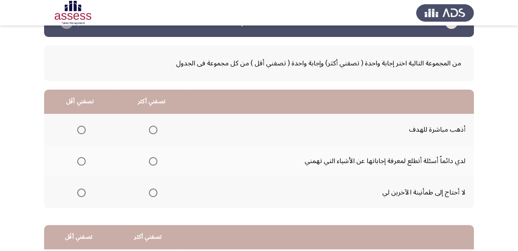
scroll to position [38, 0]
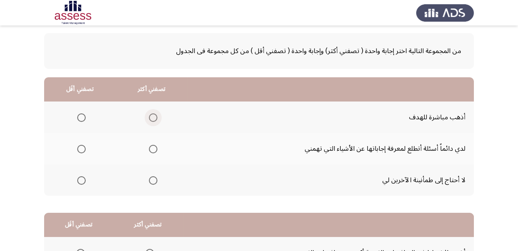
click at [153, 117] on span "Select an option" at bounding box center [153, 117] width 8 height 8
click at [153, 117] on input "Select an option" at bounding box center [153, 117] width 8 height 8
click at [80, 147] on span "Select an option" at bounding box center [81, 149] width 8 height 8
click at [80, 147] on input "Select an option" at bounding box center [81, 149] width 8 height 8
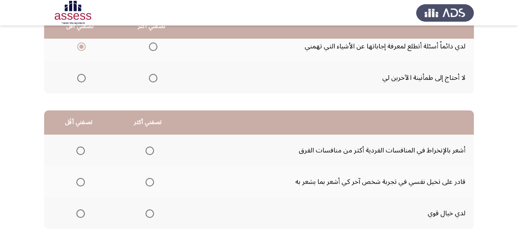
scroll to position [154, 0]
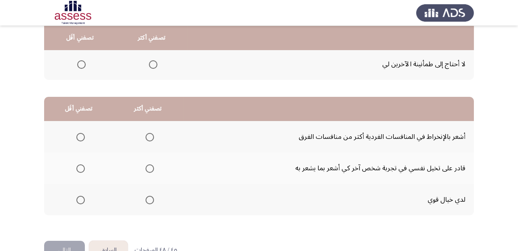
click at [148, 166] on span "Select an option" at bounding box center [150, 168] width 8 height 8
click at [148, 166] on input "Select an option" at bounding box center [150, 168] width 8 height 8
click at [80, 196] on span "Select an option" at bounding box center [80, 200] width 8 height 8
click at [80, 196] on input "Select an option" at bounding box center [80, 200] width 8 height 8
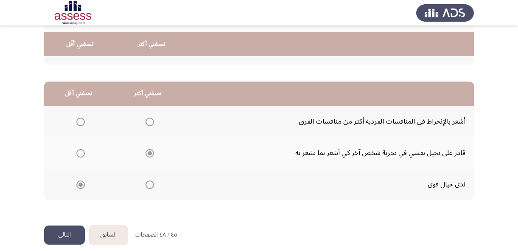
scroll to position [177, 0]
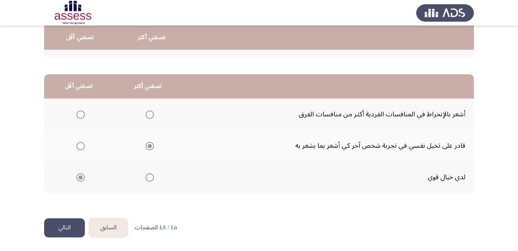
click at [59, 227] on button "التالي" at bounding box center [64, 227] width 41 height 19
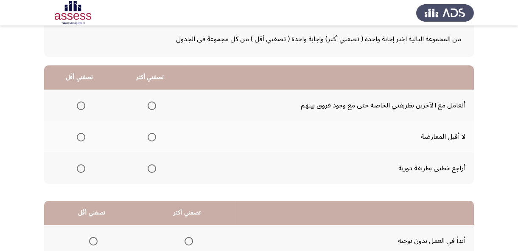
scroll to position [22, 0]
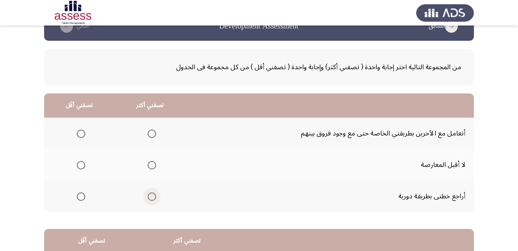
click at [150, 195] on span "Select an option" at bounding box center [152, 196] width 8 height 8
click at [150, 195] on input "Select an option" at bounding box center [152, 196] width 8 height 8
click at [81, 134] on span "Select an option" at bounding box center [81, 134] width 0 height 0
click at [81, 133] on input "Select an option" at bounding box center [81, 133] width 8 height 8
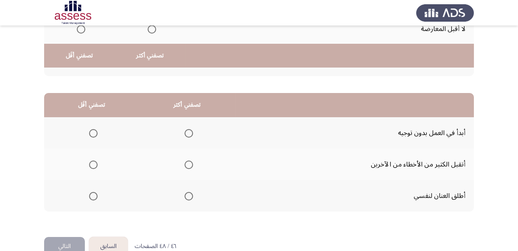
scroll to position [177, 0]
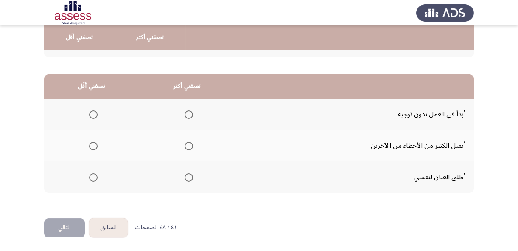
click at [190, 113] on span "Select an option" at bounding box center [189, 114] width 8 height 8
click at [190, 113] on input "Select an option" at bounding box center [189, 114] width 8 height 8
click at [93, 146] on span "Select an option" at bounding box center [93, 146] width 0 height 0
click at [93, 144] on input "Select an option" at bounding box center [93, 146] width 8 height 8
click at [93, 174] on span "Select an option" at bounding box center [93, 177] width 8 height 8
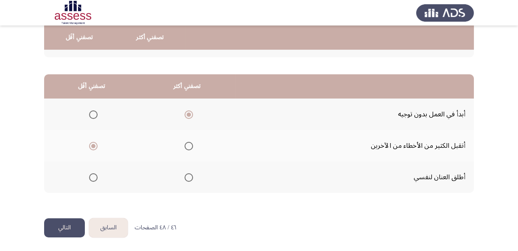
click at [93, 174] on input "Select an option" at bounding box center [93, 177] width 8 height 8
click at [62, 225] on button "التالي" at bounding box center [64, 227] width 41 height 19
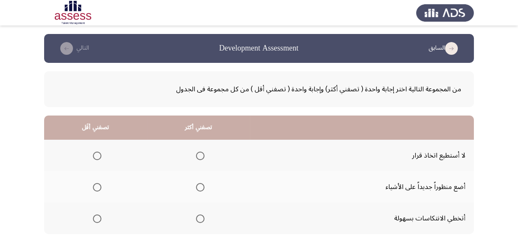
scroll to position [38, 0]
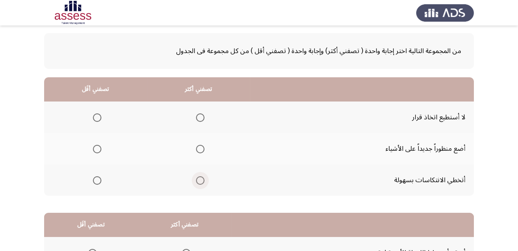
click at [199, 180] on span "Select an option" at bounding box center [200, 180] width 8 height 8
click at [199, 180] on input "Select an option" at bounding box center [200, 180] width 8 height 8
click at [98, 148] on span "Select an option" at bounding box center [97, 149] width 8 height 8
click at [98, 148] on input "Select an option" at bounding box center [97, 149] width 8 height 8
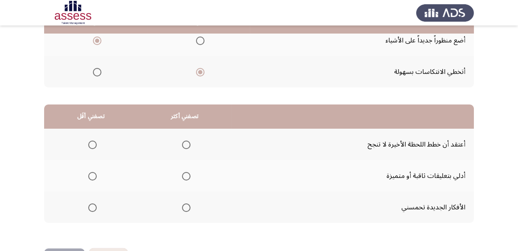
scroll to position [154, 0]
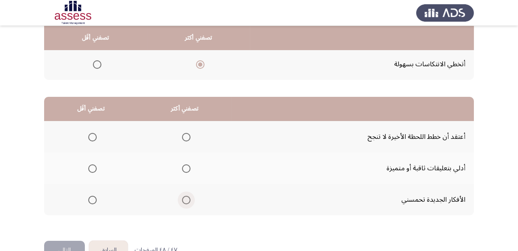
click at [186, 197] on span "Select an option" at bounding box center [186, 200] width 8 height 8
click at [186, 197] on input "Select an option" at bounding box center [186, 200] width 8 height 8
click at [92, 166] on span "Select an option" at bounding box center [92, 168] width 8 height 8
click at [92, 166] on input "Select an option" at bounding box center [92, 168] width 8 height 8
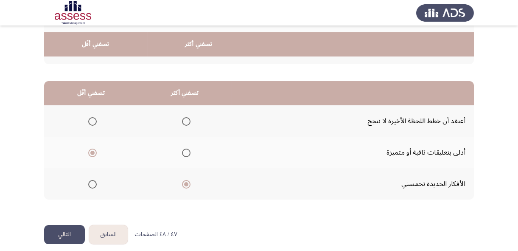
scroll to position [177, 0]
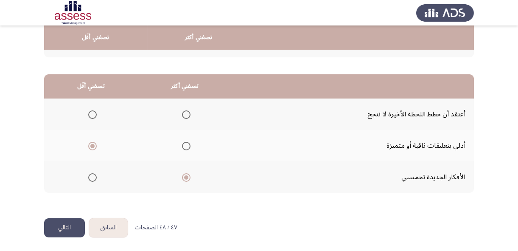
click at [70, 222] on button "التالي" at bounding box center [64, 227] width 41 height 19
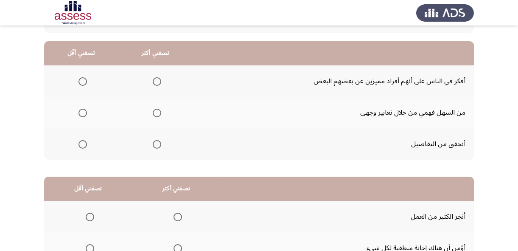
scroll to position [77, 0]
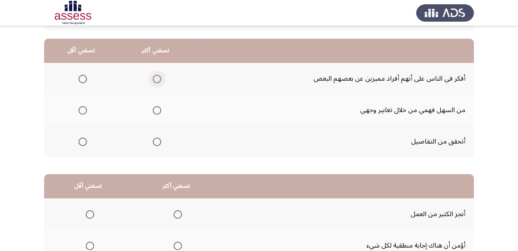
click at [155, 79] on span "Select an option" at bounding box center [157, 79] width 8 height 8
click at [155, 79] on input "Select an option" at bounding box center [157, 79] width 8 height 8
click at [82, 140] on span "Select an option" at bounding box center [83, 142] width 8 height 8
click at [82, 140] on input "Select an option" at bounding box center [83, 142] width 8 height 8
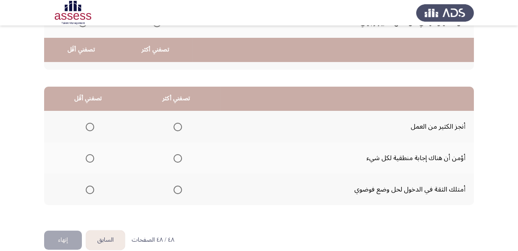
scroll to position [177, 0]
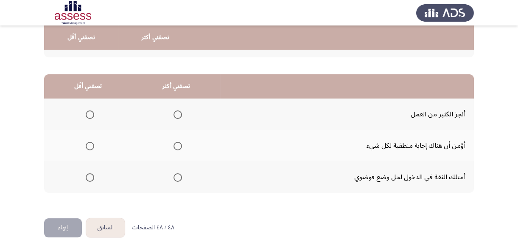
click at [178, 112] on span "Select an option" at bounding box center [178, 114] width 8 height 8
click at [178, 112] on input "Select an option" at bounding box center [178, 114] width 8 height 8
click at [87, 145] on span "Select an option" at bounding box center [90, 146] width 8 height 8
click at [87, 145] on input "Select an option" at bounding box center [90, 146] width 8 height 8
click at [64, 226] on button "إنهاء" at bounding box center [63, 227] width 38 height 19
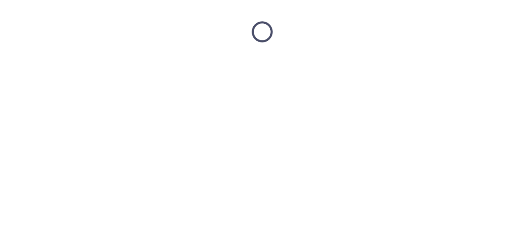
scroll to position [0, 0]
